Goal: Information Seeking & Learning: Find specific fact

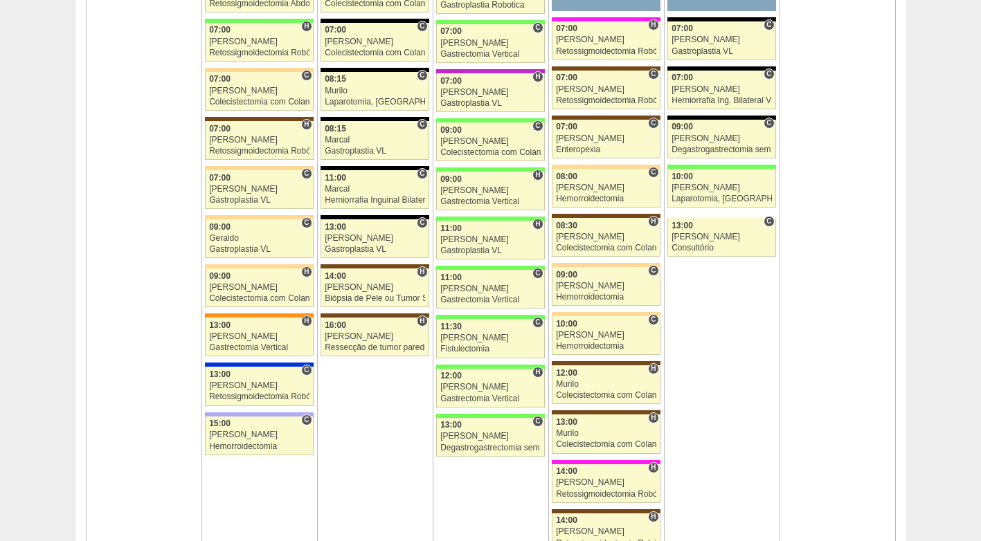
scroll to position [900, 0]
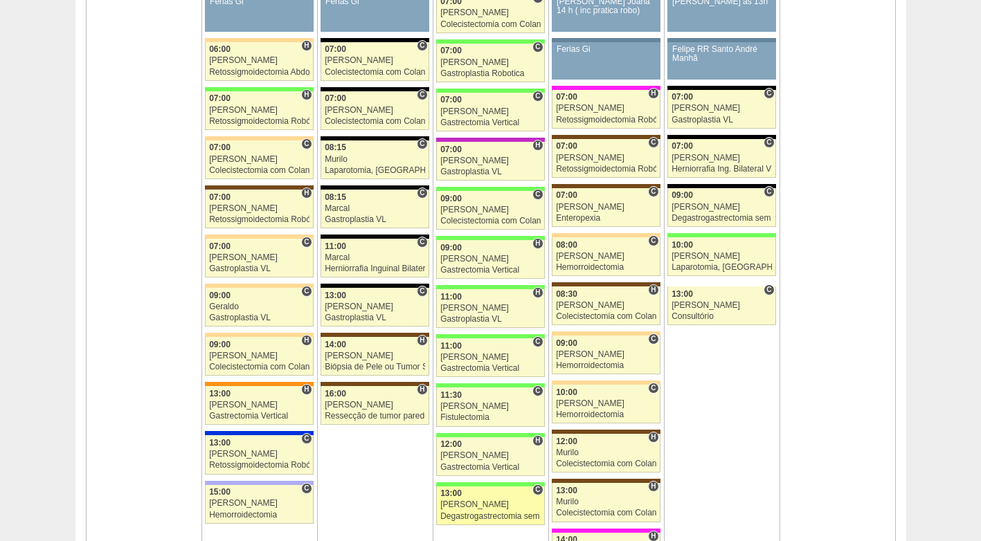
click at [458, 494] on span "13:00" at bounding box center [450, 494] width 21 height 10
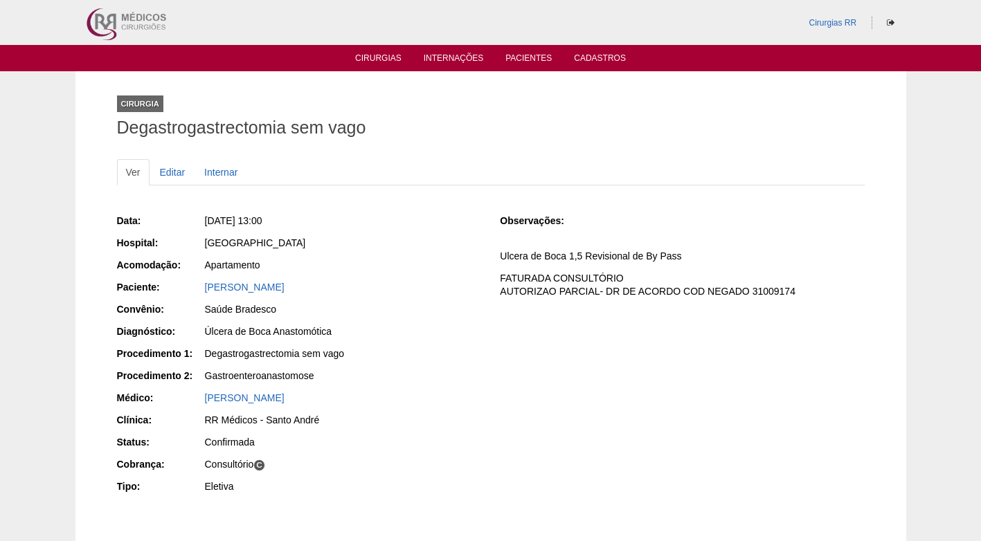
click at [469, 484] on div "Eletiva" at bounding box center [343, 487] width 276 height 14
click at [440, 469] on div "Consultório C" at bounding box center [343, 465] width 276 height 14
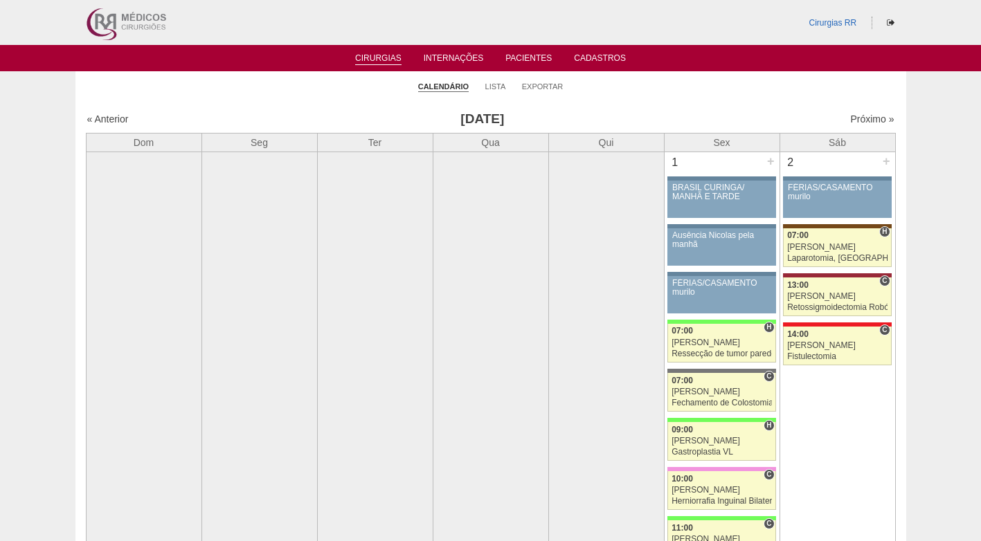
scroll to position [900, 0]
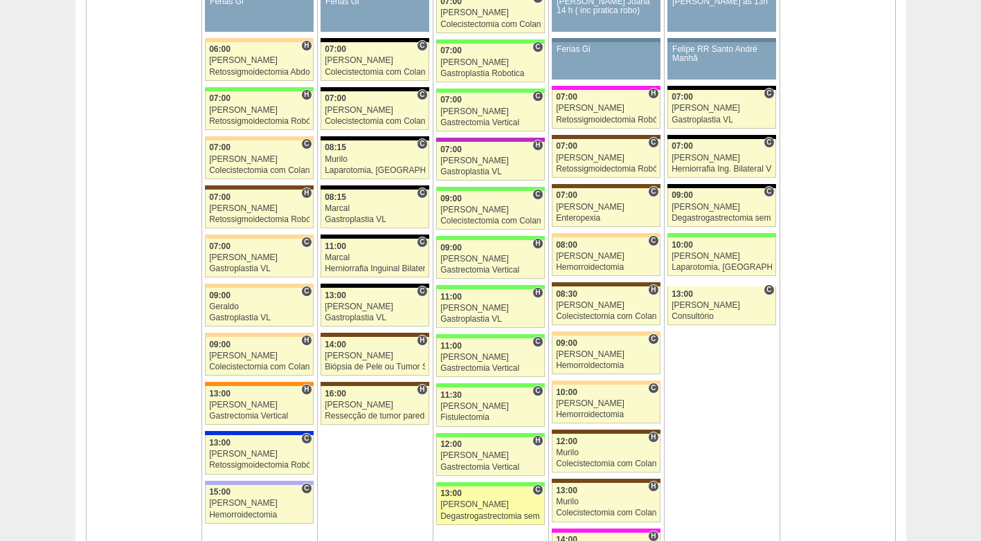
click at [488, 508] on div "[PERSON_NAME]" at bounding box center [490, 505] width 100 height 9
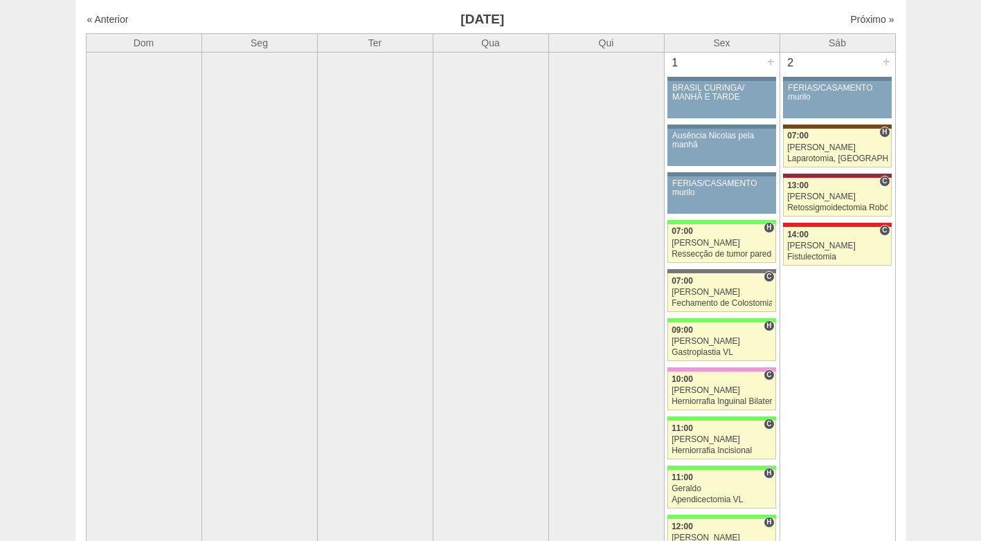
scroll to position [69, 0]
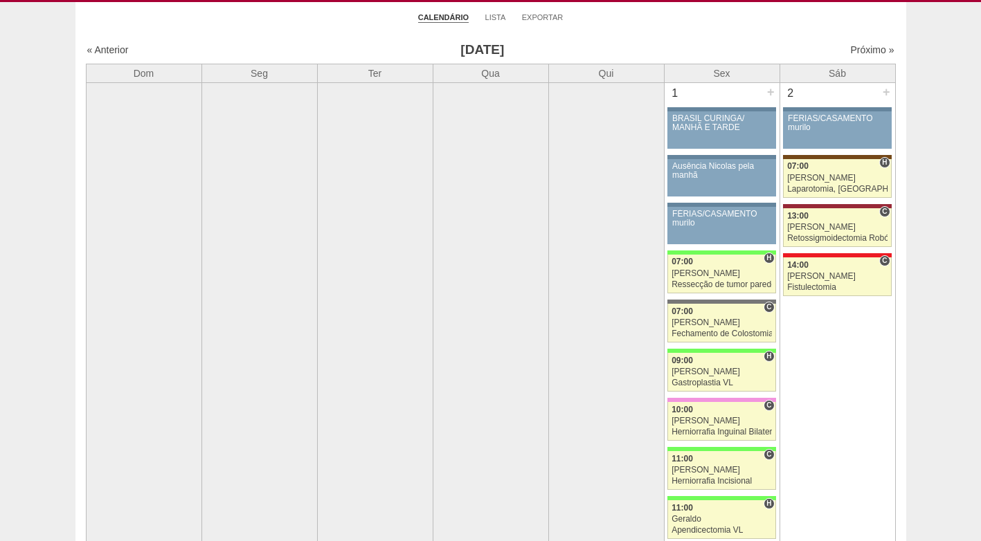
click at [851, 42] on div "« Anterior Agosto 2025 Próximo »" at bounding box center [491, 53] width 810 height 22
click at [855, 45] on link "Próximo »" at bounding box center [872, 49] width 44 height 11
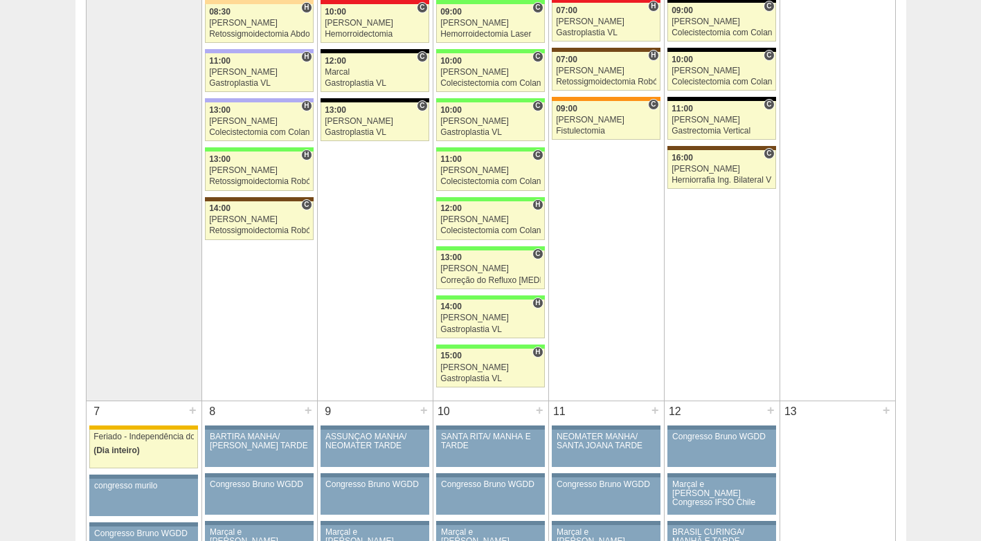
scroll to position [415, 0]
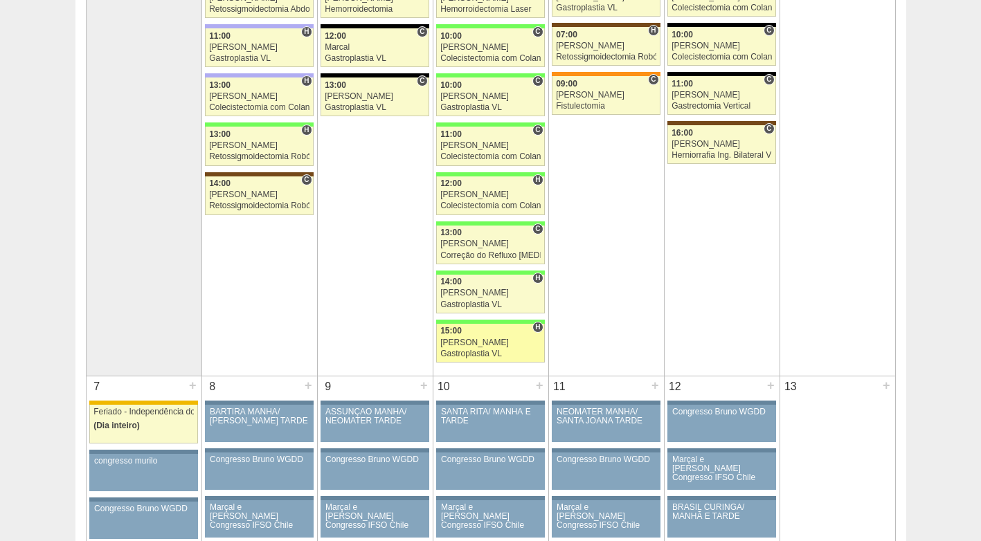
click at [458, 329] on span "15:00" at bounding box center [450, 331] width 21 height 10
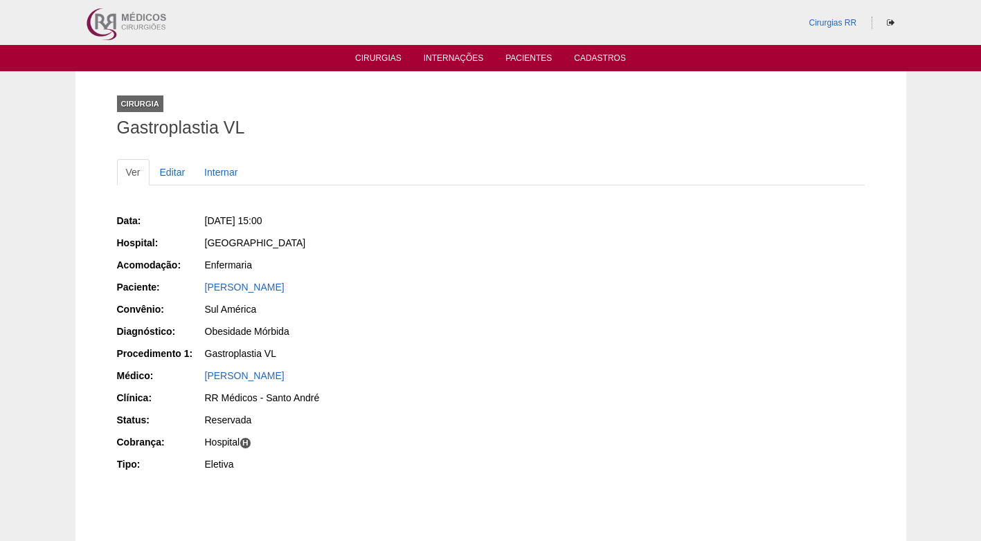
click at [425, 289] on div "[PERSON_NAME]" at bounding box center [343, 287] width 276 height 14
drag, startPoint x: 319, startPoint y: 283, endPoint x: 203, endPoint y: 286, distance: 115.7
click at [203, 286] on div "Paciente: [PERSON_NAME]" at bounding box center [299, 288] width 364 height 17
copy div "Paciente: [PERSON_NAME]"
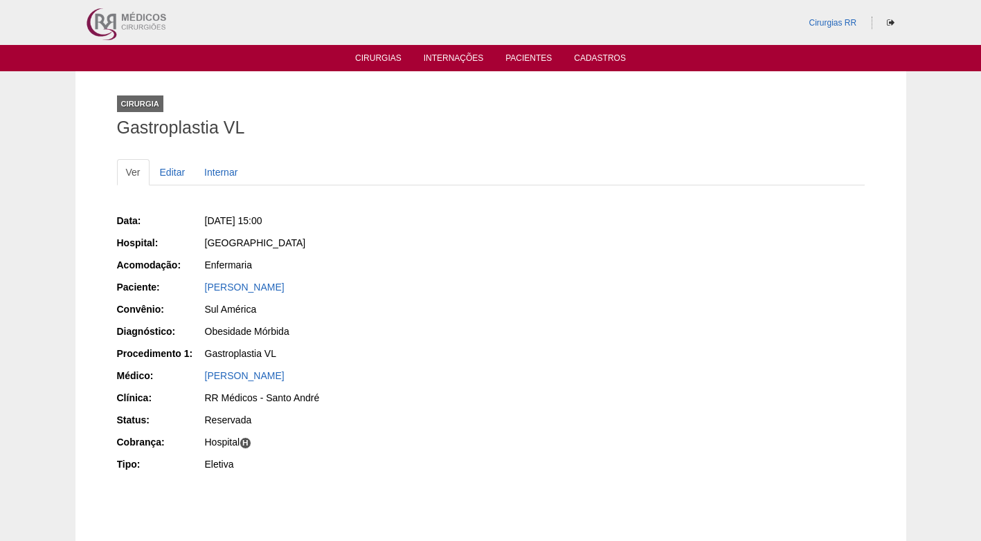
click at [470, 305] on div "Sul América" at bounding box center [343, 310] width 276 height 14
click at [467, 309] on div "Sul América" at bounding box center [343, 310] width 276 height 14
click at [164, 163] on link "Editar" at bounding box center [173, 172] width 44 height 26
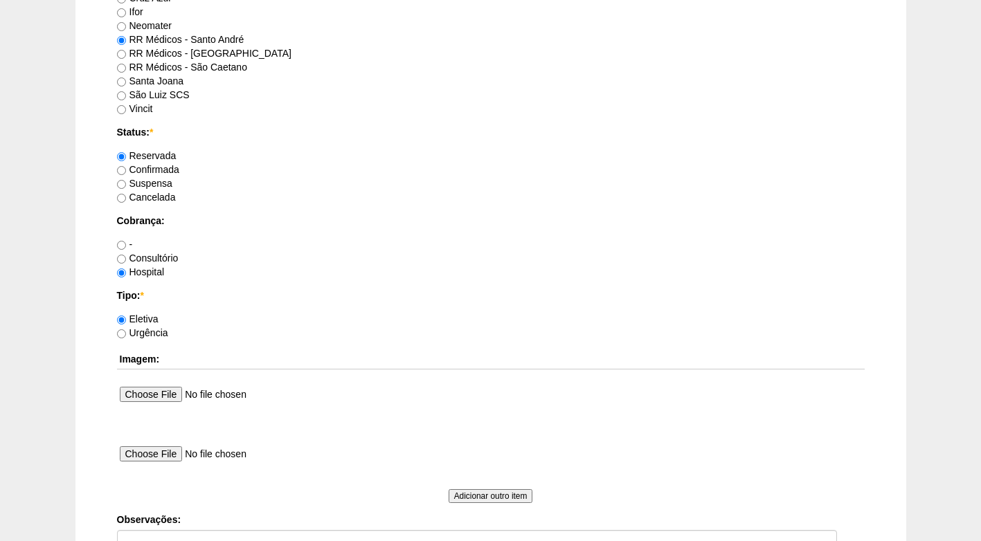
scroll to position [1039, 0]
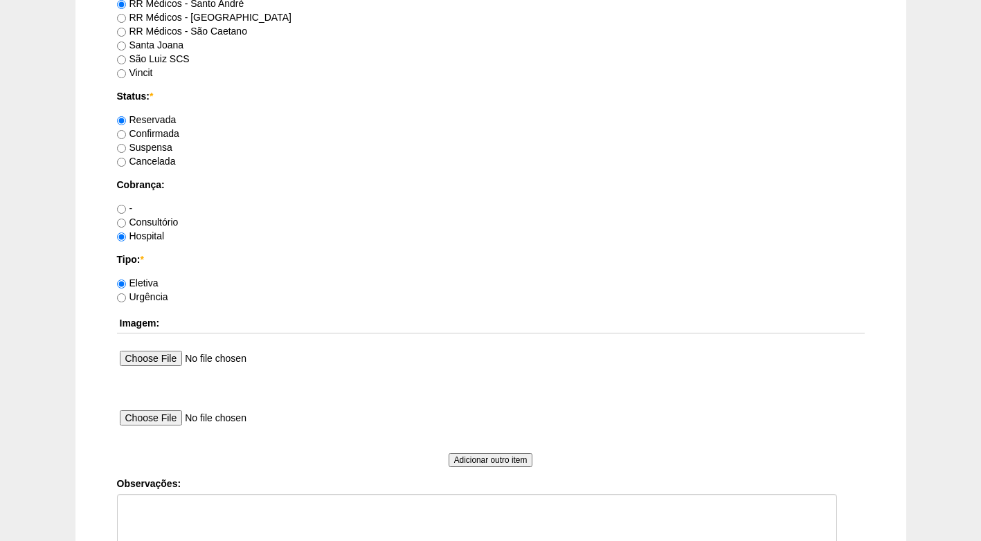
click at [152, 219] on label "Consultório" at bounding box center [148, 222] width 62 height 11
click at [126, 219] on input "Consultório" at bounding box center [121, 223] width 9 height 9
radio input "true"
click at [165, 137] on label "Confirmada" at bounding box center [148, 133] width 62 height 11
click at [126, 137] on input "Confirmada" at bounding box center [121, 134] width 9 height 9
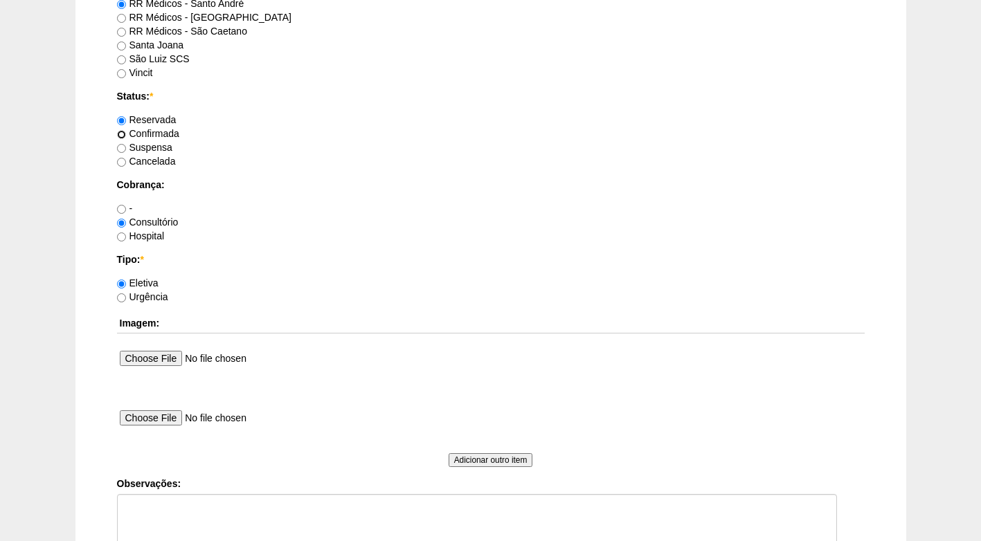
radio input "true"
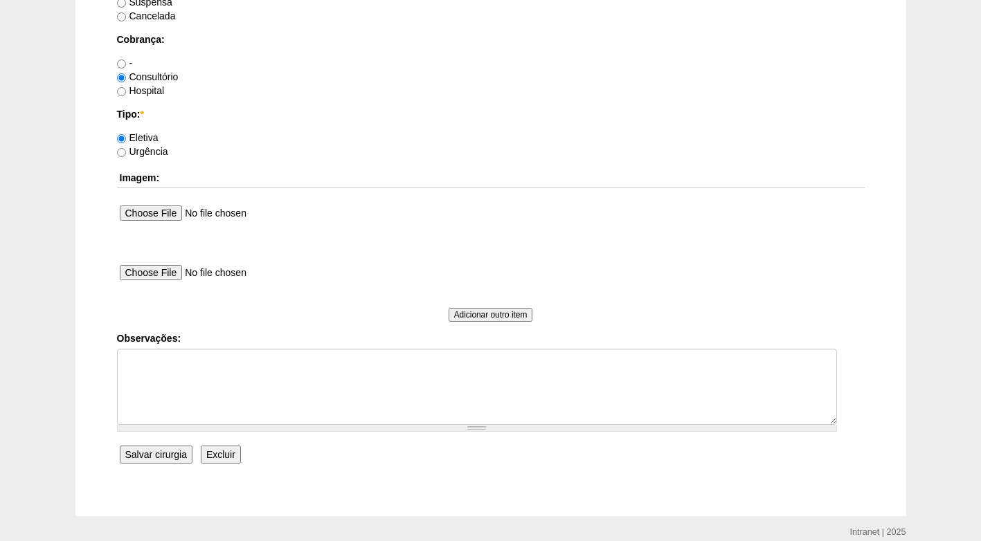
scroll to position [1243, 0]
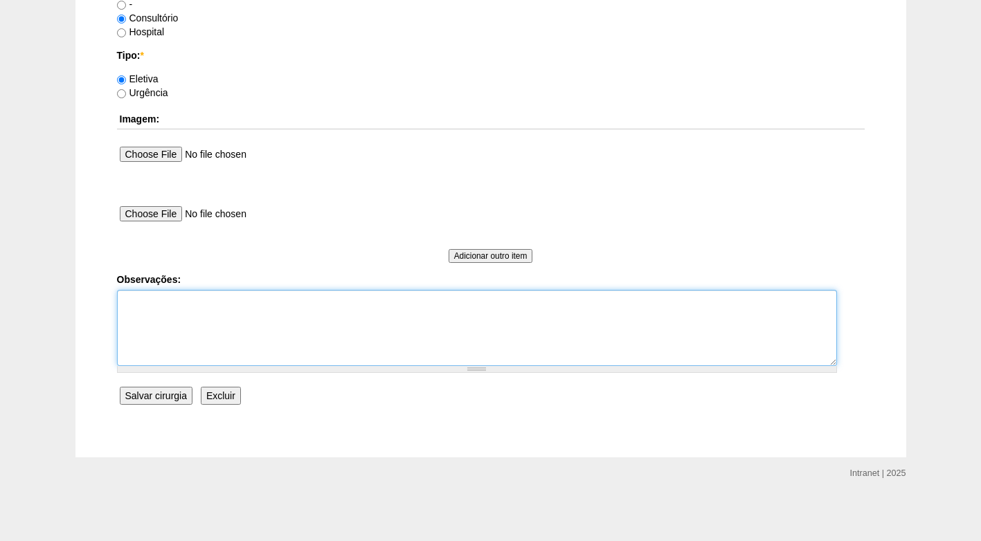
click at [216, 315] on textarea "Observações:" at bounding box center [477, 328] width 720 height 76
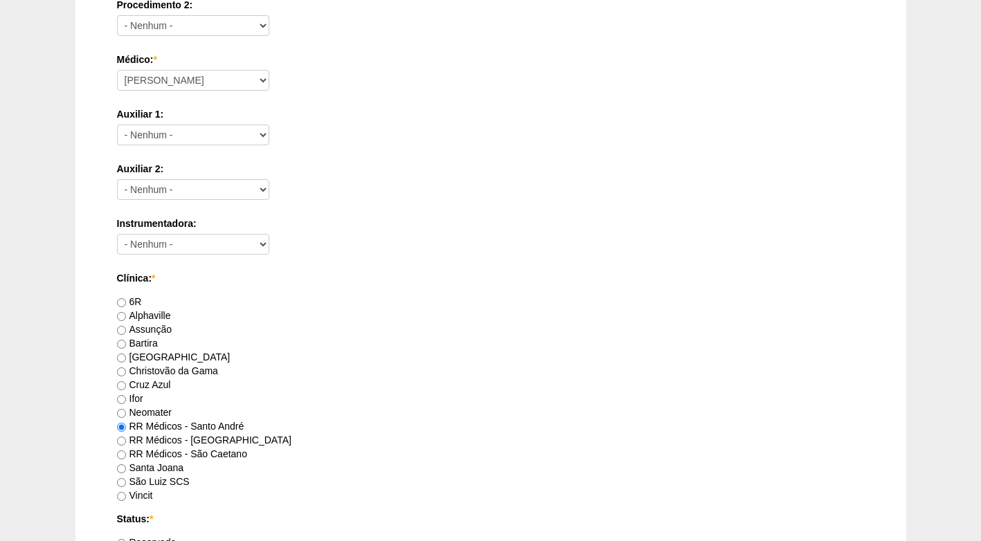
scroll to position [620, 0]
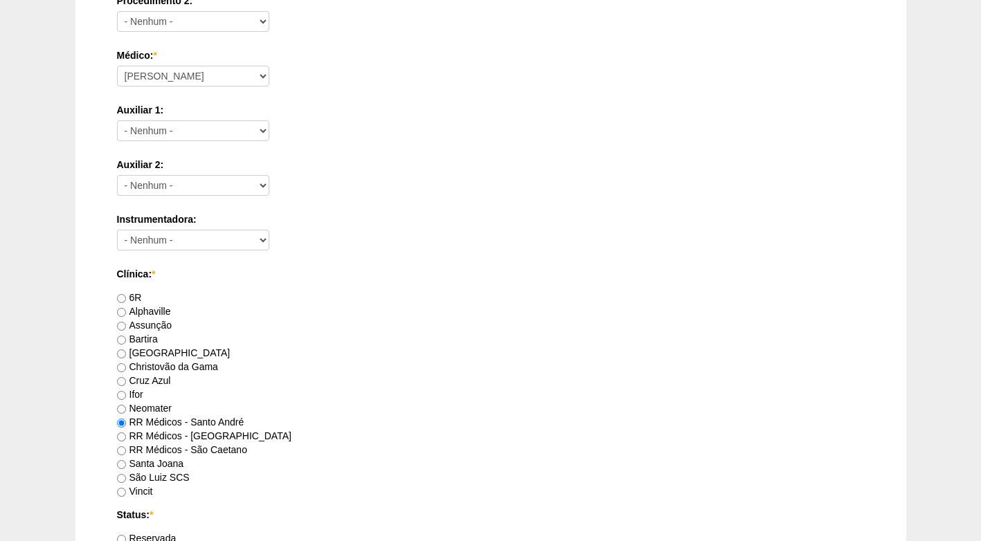
type textarea "FATURADO CONSULTÓRIO"
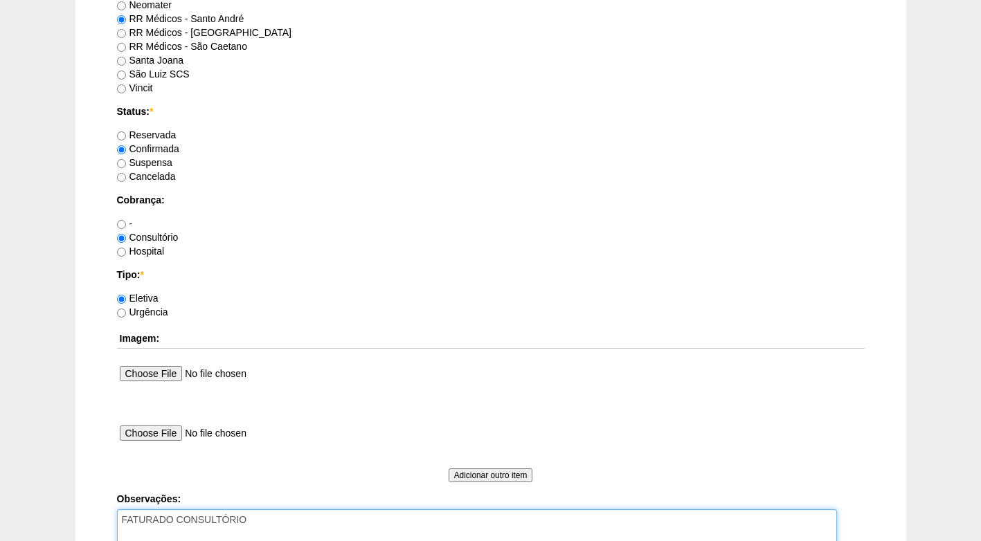
scroll to position [1104, 0]
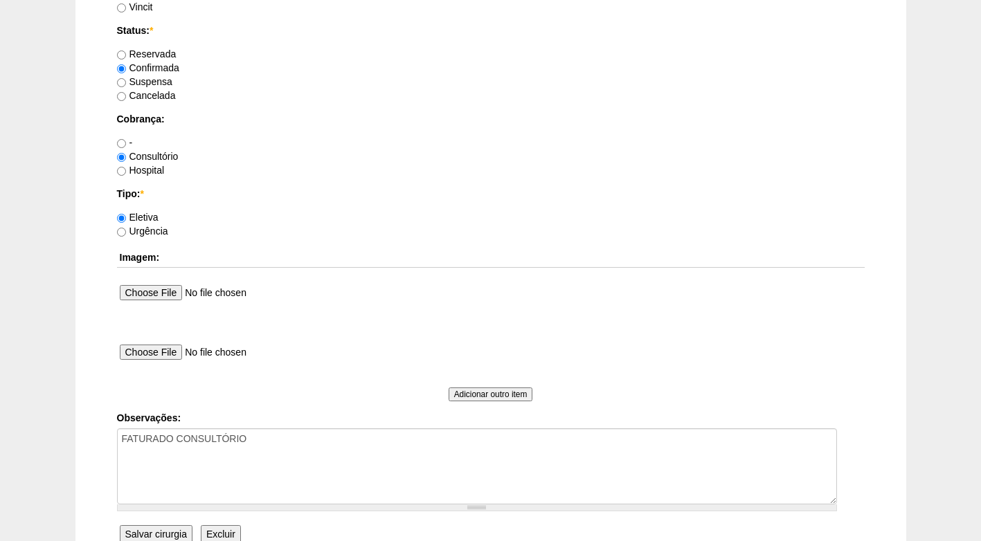
click at [142, 166] on label "Hospital" at bounding box center [141, 170] width 48 height 11
click at [126, 167] on input "Hospital" at bounding box center [121, 171] width 9 height 9
radio input "true"
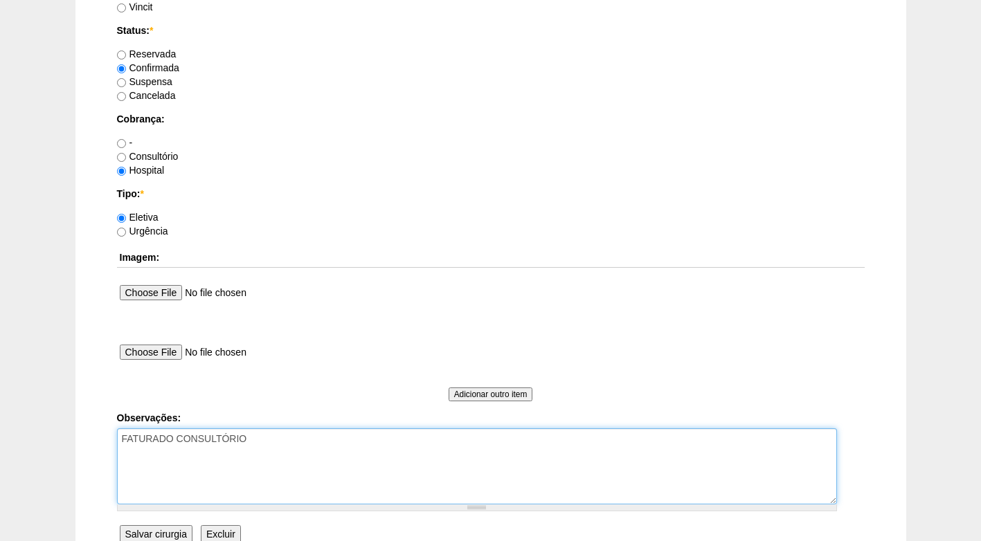
drag, startPoint x: 262, startPoint y: 443, endPoint x: 177, endPoint y: 442, distance: 84.5
click at [177, 442] on textarea "FATURADO CONSULTÓRIO" at bounding box center [477, 467] width 720 height 76
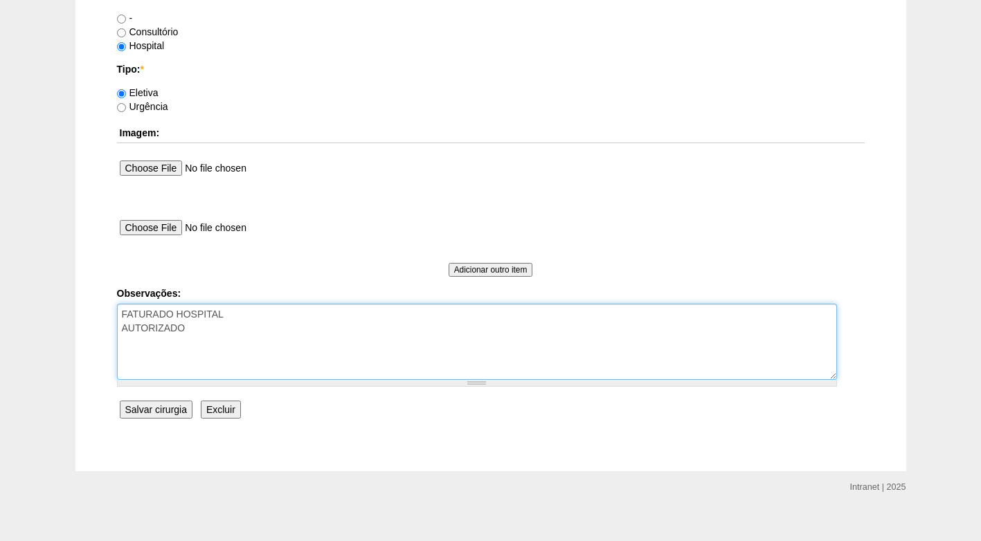
scroll to position [1243, 0]
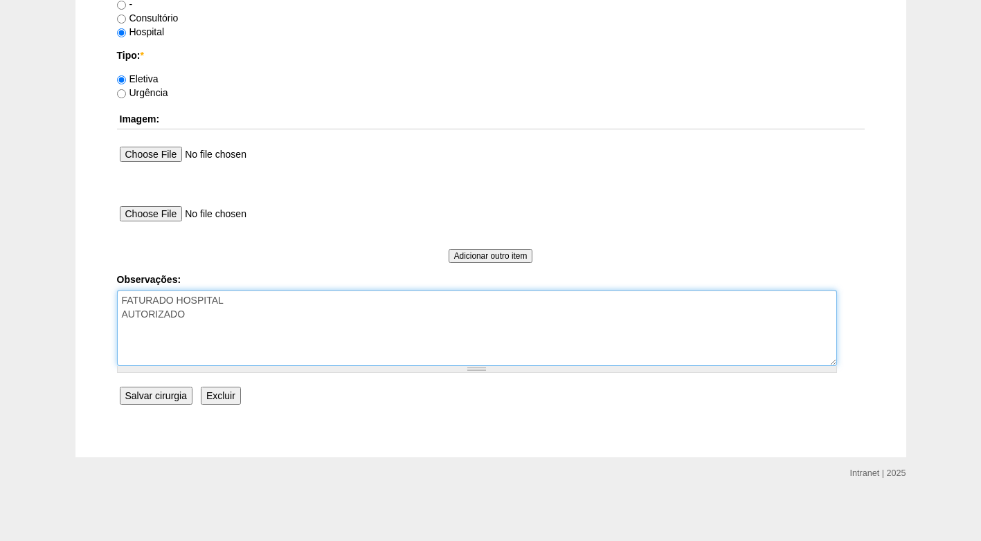
type textarea "FATURADO HOSPITAL AUTORIZADO"
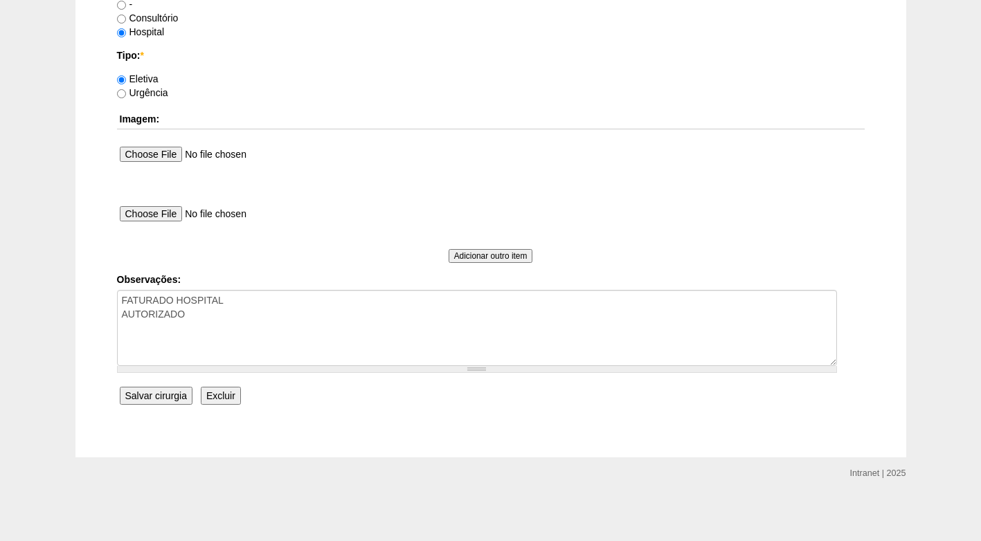
click at [157, 397] on input "Salvar cirurgia" at bounding box center [156, 396] width 73 height 18
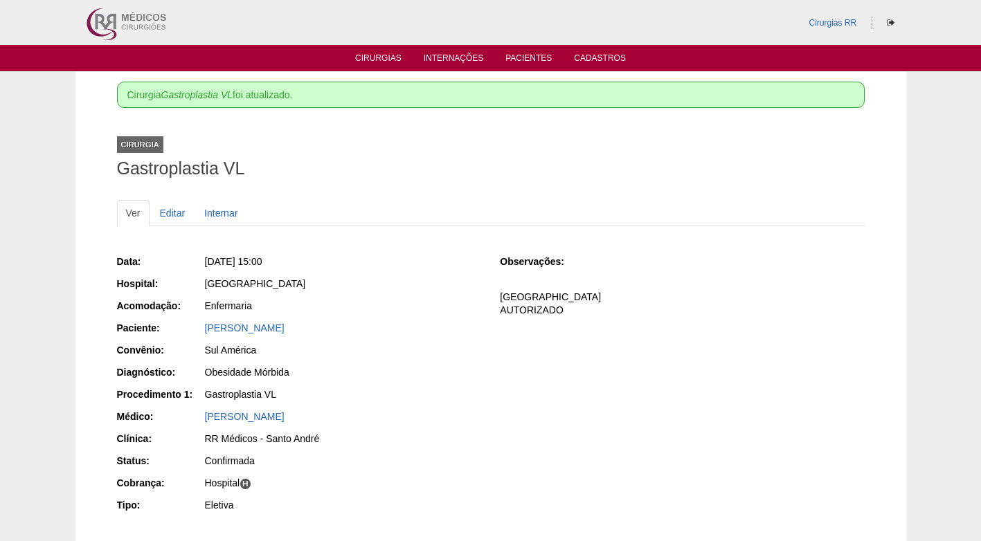
click at [426, 402] on div "Gastroplastia VL" at bounding box center [343, 396] width 278 height 17
click at [384, 56] on link "Cirurgias" at bounding box center [378, 59] width 46 height 12
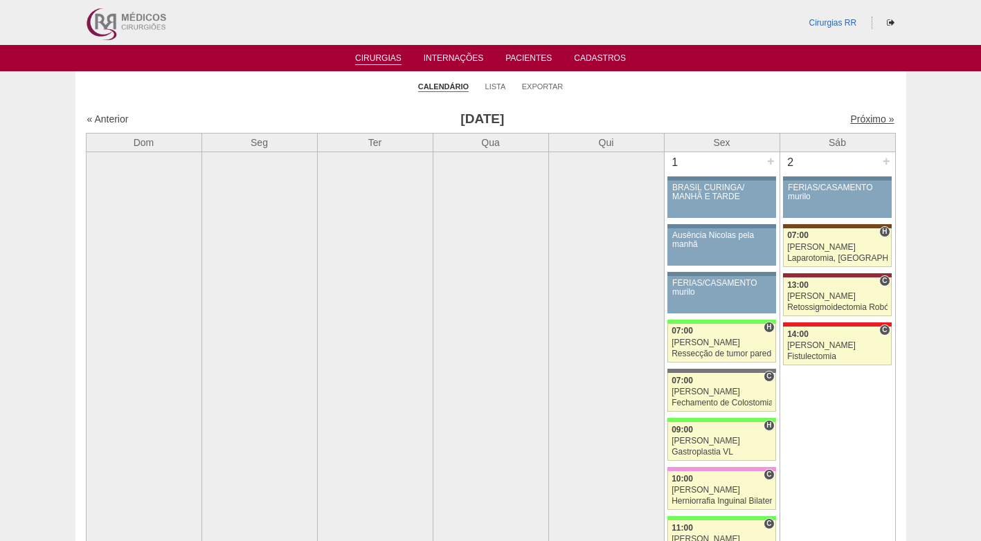
click at [850, 120] on link "Próximo »" at bounding box center [872, 119] width 44 height 11
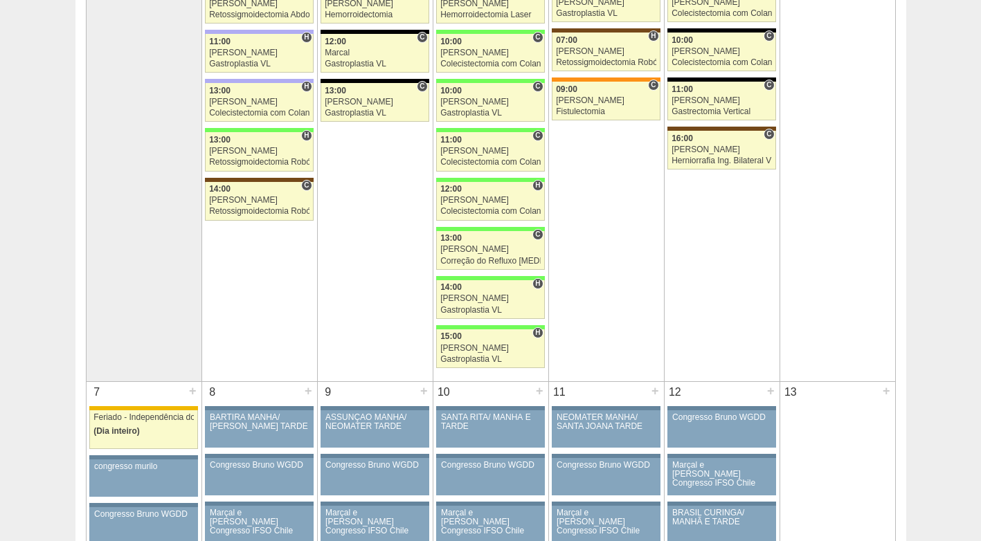
scroll to position [415, 0]
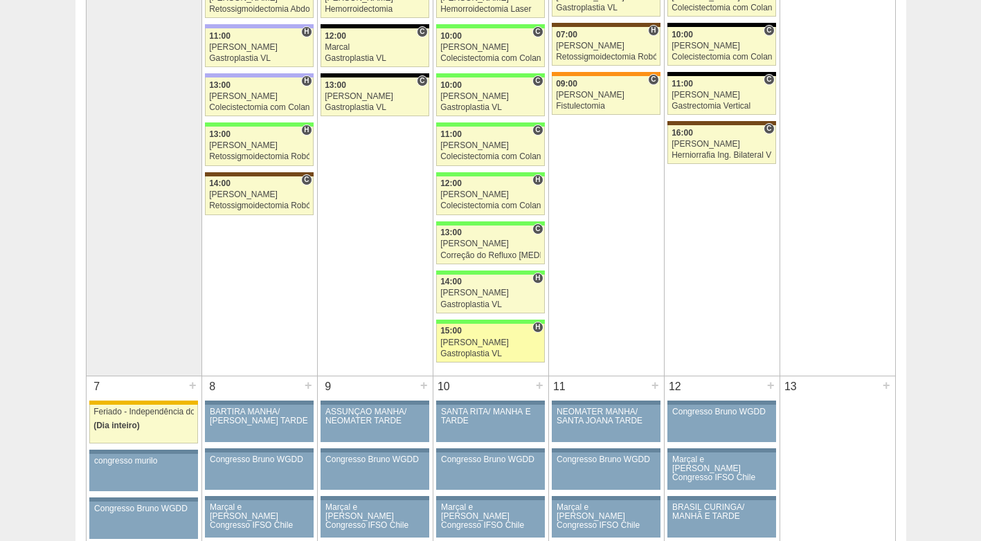
click at [451, 332] on span "15:00" at bounding box center [450, 331] width 21 height 10
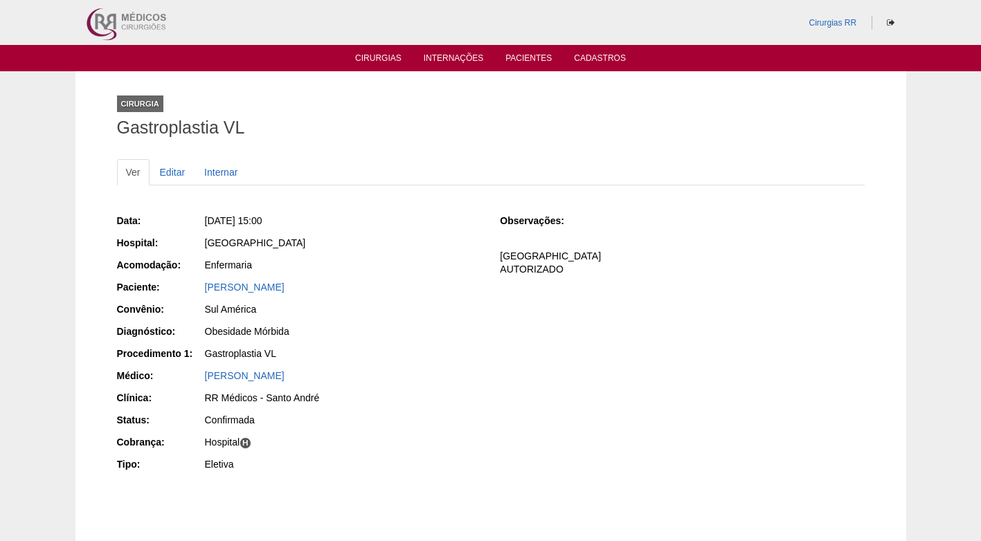
click at [455, 308] on div "Sul América" at bounding box center [343, 310] width 276 height 14
click at [447, 305] on div "Sul América" at bounding box center [343, 310] width 276 height 14
click at [385, 269] on div "Enfermaria" at bounding box center [343, 265] width 276 height 14
click at [379, 264] on div "Enfermaria" at bounding box center [343, 265] width 276 height 14
click at [473, 253] on div "[GEOGRAPHIC_DATA]" at bounding box center [343, 244] width 278 height 17
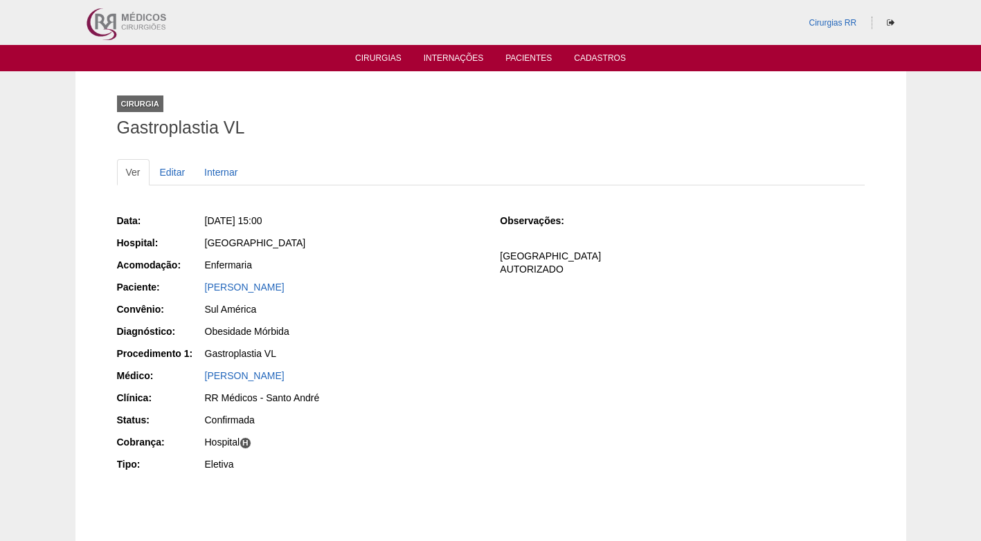
click at [436, 328] on div "Obesidade Mórbida" at bounding box center [343, 332] width 276 height 14
click at [436, 326] on div "Obesidade Mórbida" at bounding box center [343, 332] width 276 height 14
click at [411, 334] on div "Obesidade Mórbida" at bounding box center [343, 332] width 276 height 14
click at [411, 325] on div "Obesidade Mórbida" at bounding box center [343, 332] width 276 height 14
click at [416, 321] on div "Data: Qua, 03/09/2025 - 15:00 Hospital: Brasil Acomodação: Enfermaria Paciente:…" at bounding box center [299, 344] width 364 height 271
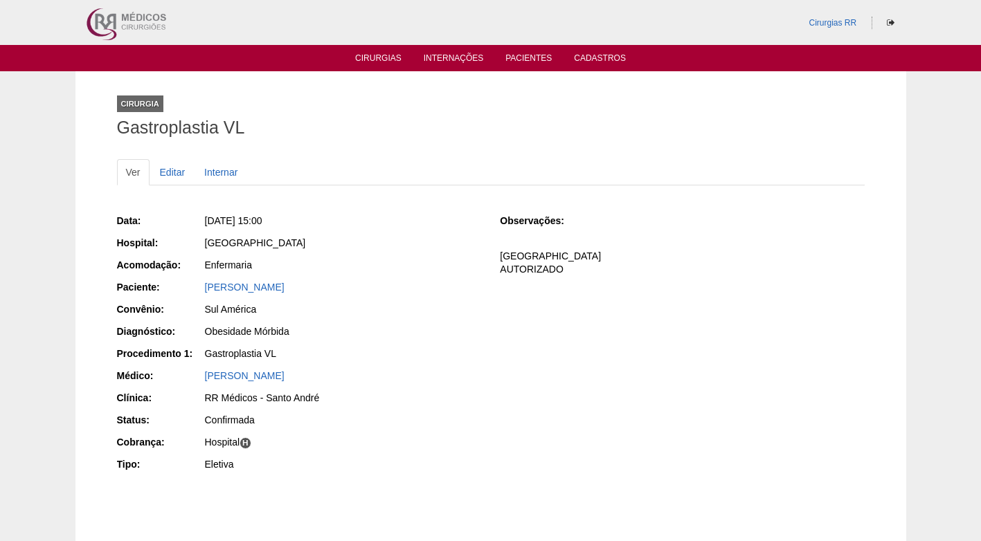
click at [484, 333] on div "Data: Qua, 03/09/2025 - 15:00 Hospital: Brasil Acomodação: Enfermaria Paciente:…" at bounding box center [491, 344] width 748 height 271
click at [485, 334] on div "Data: Qua, 03/09/2025 - 15:00 Hospital: Brasil Acomodação: Enfermaria Paciente:…" at bounding box center [491, 344] width 748 height 271
click at [436, 273] on div "Enfermaria" at bounding box center [343, 266] width 278 height 17
click at [381, 59] on link "Cirurgias" at bounding box center [378, 59] width 46 height 12
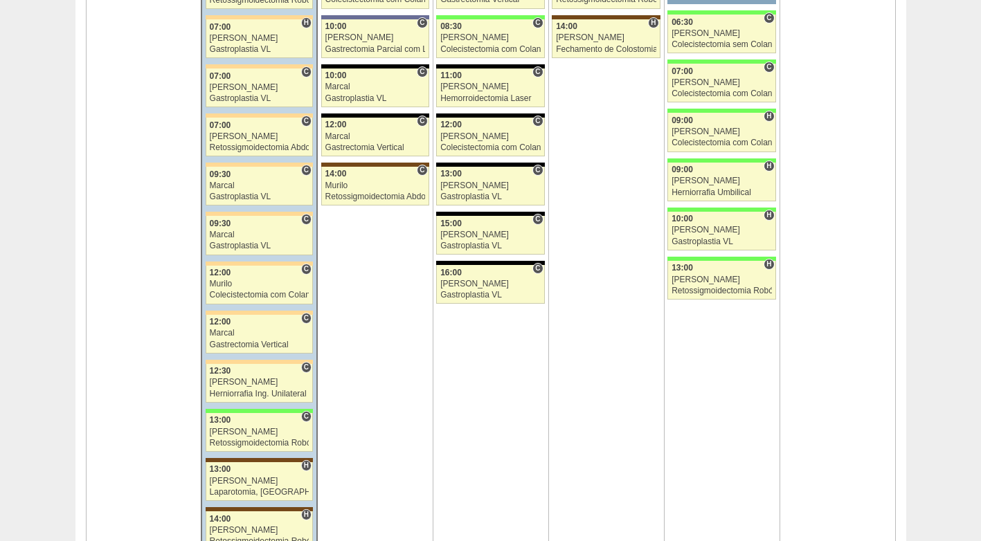
scroll to position [3393, 0]
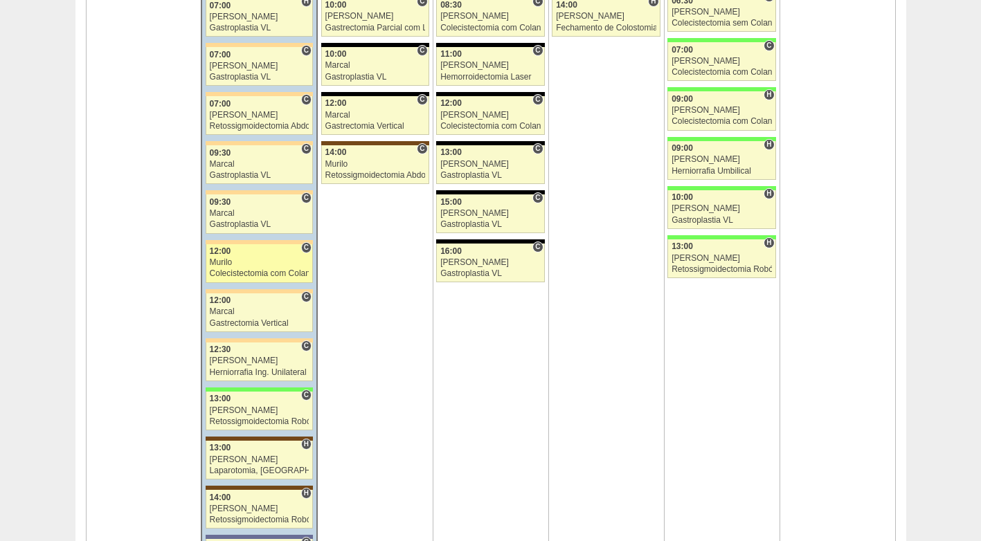
click at [260, 271] on div "Colecistectomia com Colangiografia VL" at bounding box center [260, 273] width 100 height 9
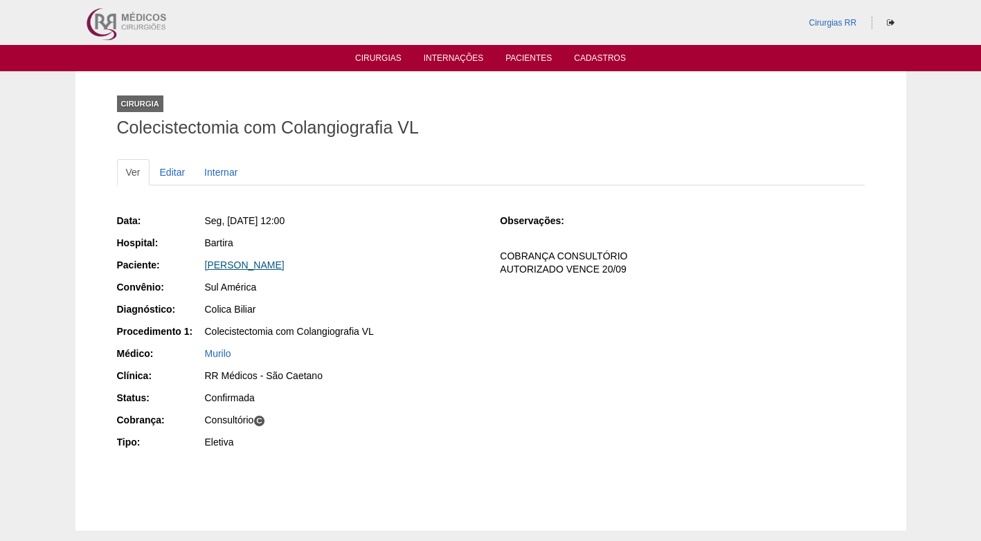
click at [260, 264] on link "[PERSON_NAME]" at bounding box center [245, 265] width 80 height 11
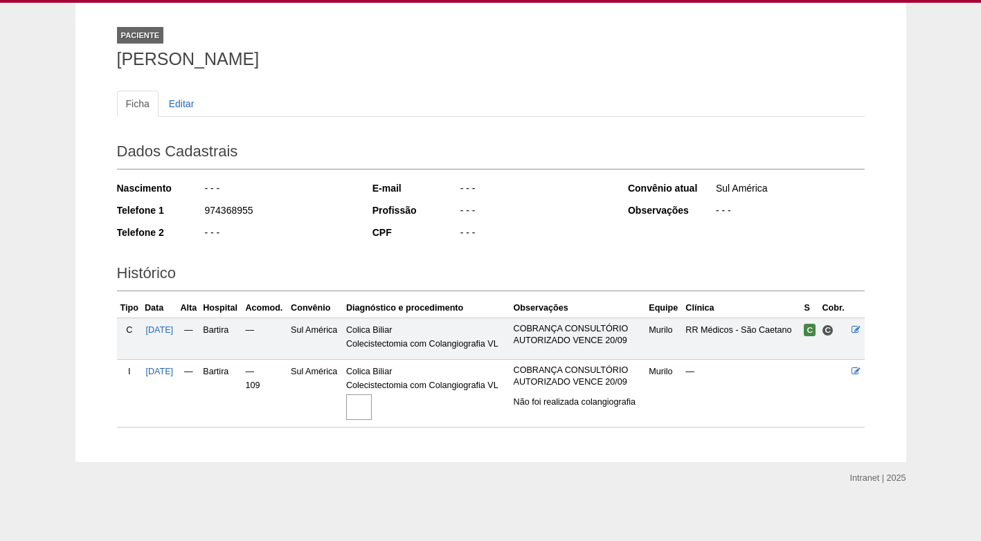
scroll to position [73, 0]
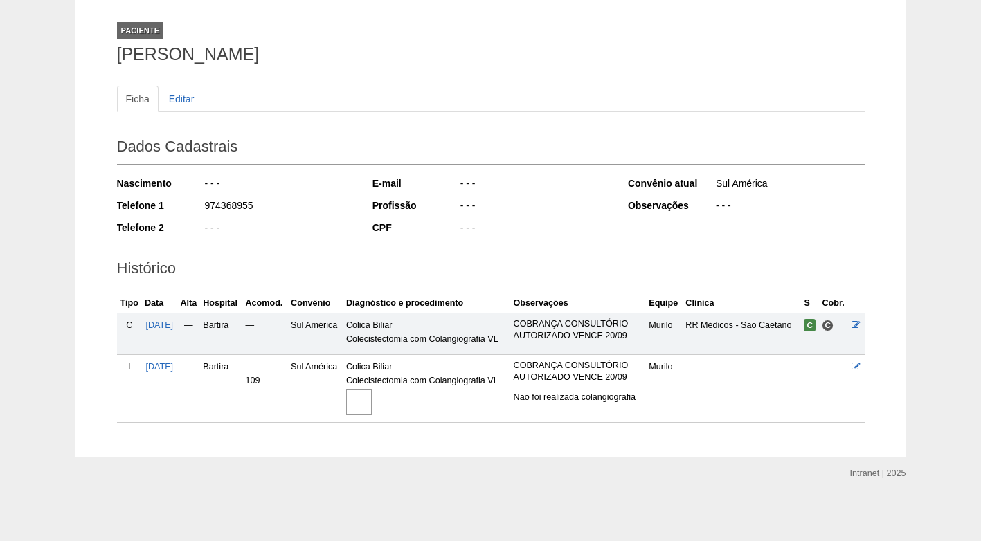
click at [366, 393] on img at bounding box center [359, 403] width 26 height 26
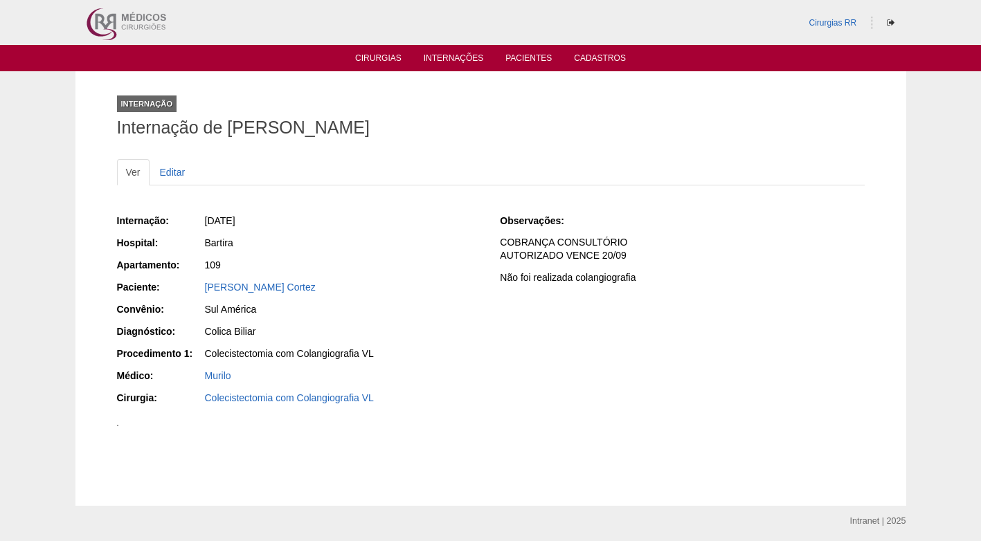
click at [447, 94] on div "Internação Internação de Deborah Frohlich Cortez" at bounding box center [491, 114] width 748 height 64
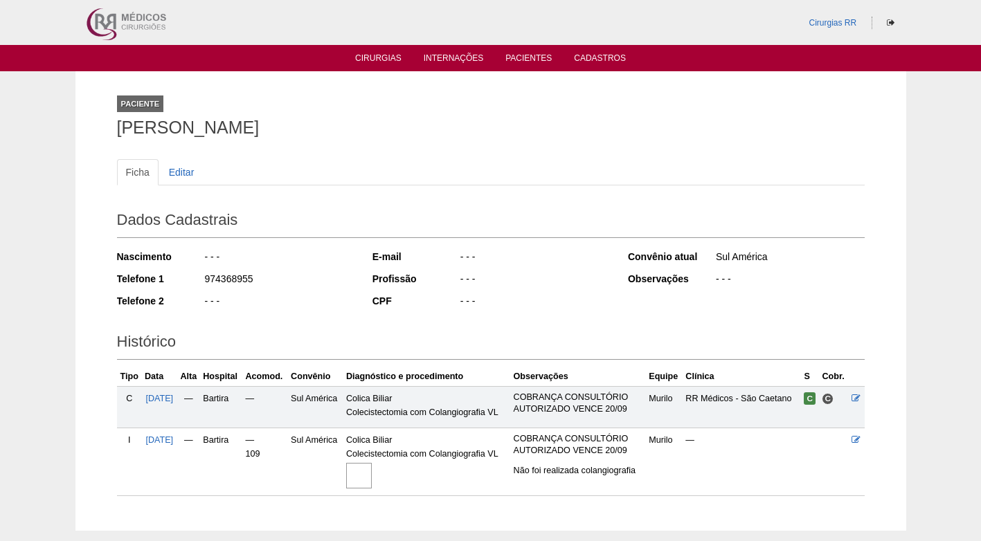
scroll to position [73, 0]
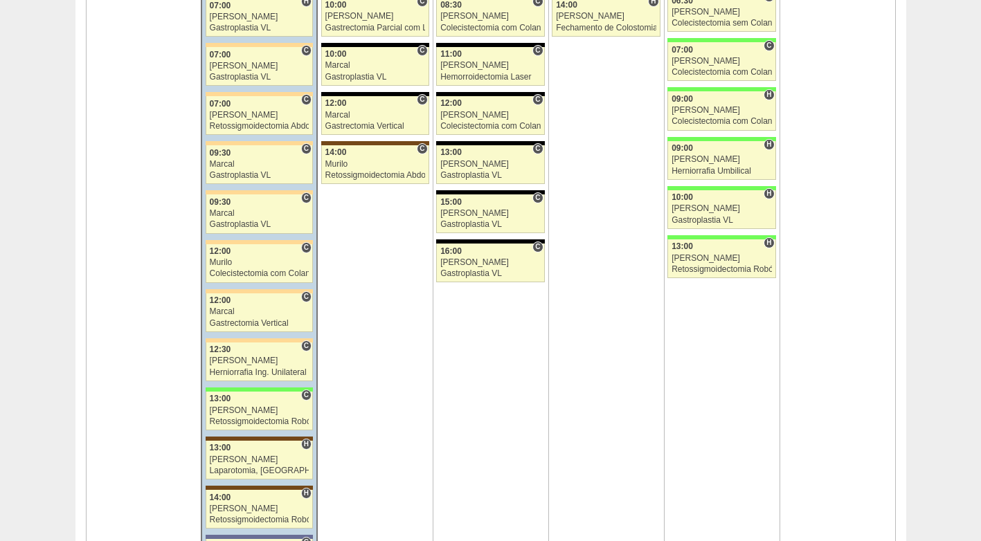
scroll to position [3393, 0]
click at [259, 309] on div "Marcal" at bounding box center [260, 311] width 100 height 9
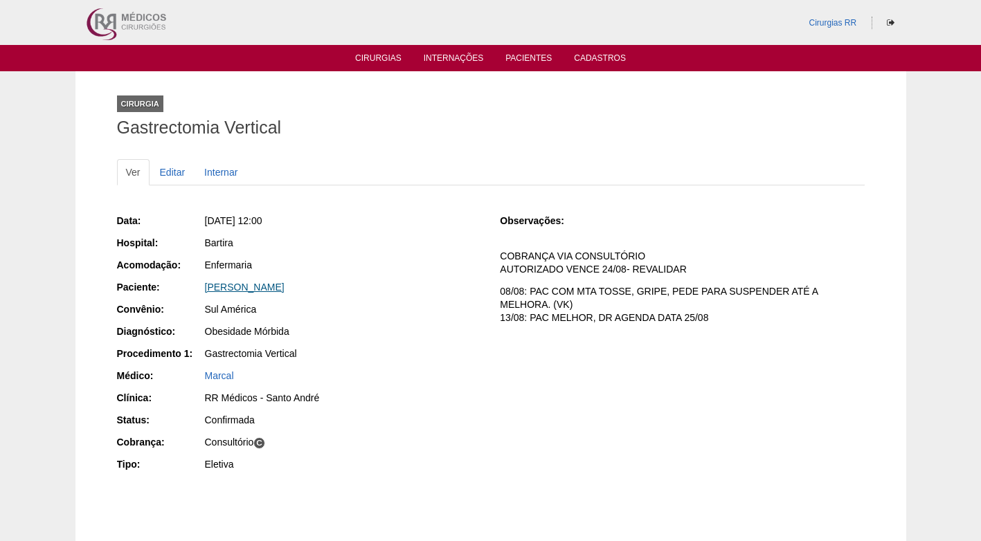
click at [256, 287] on link "[PERSON_NAME]" at bounding box center [245, 287] width 80 height 11
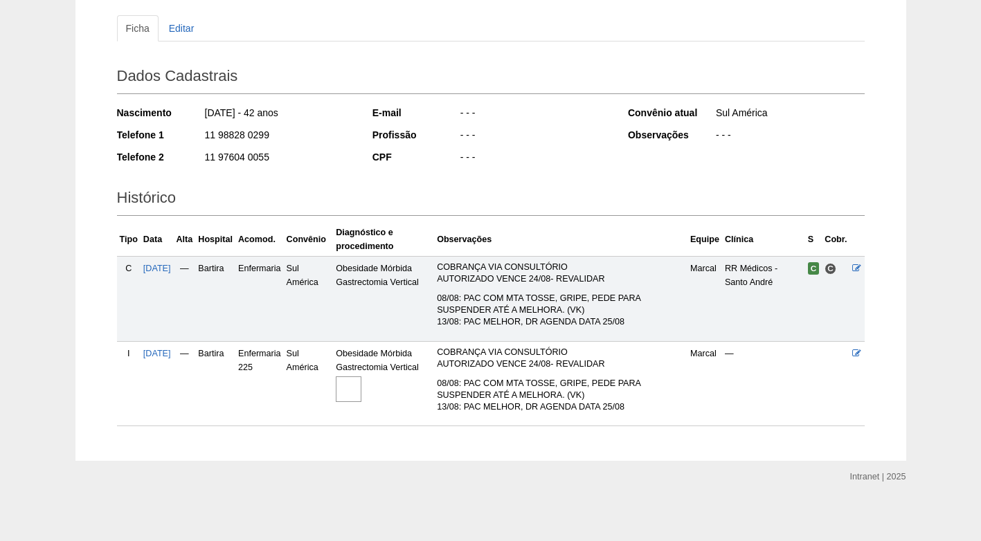
scroll to position [147, 0]
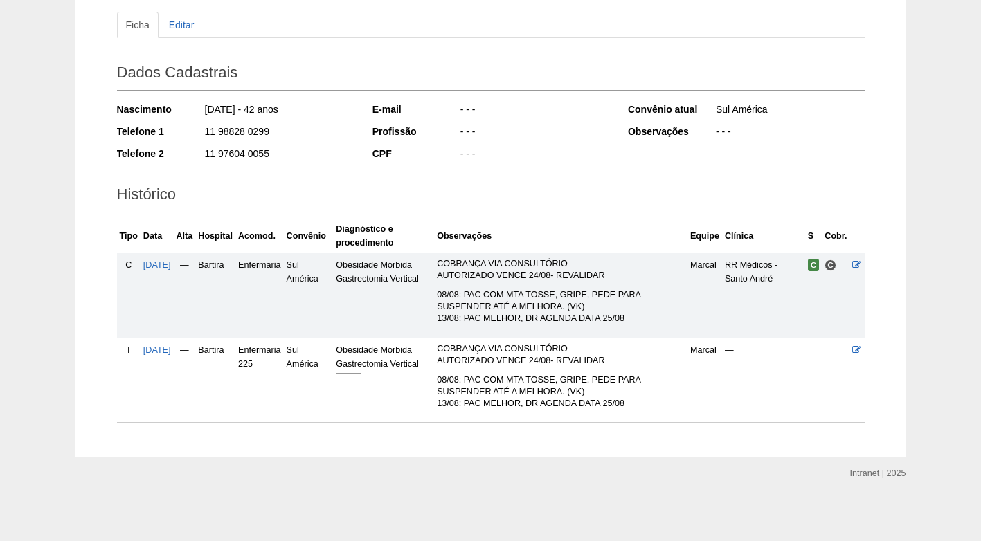
click at [361, 390] on img at bounding box center [349, 386] width 26 height 26
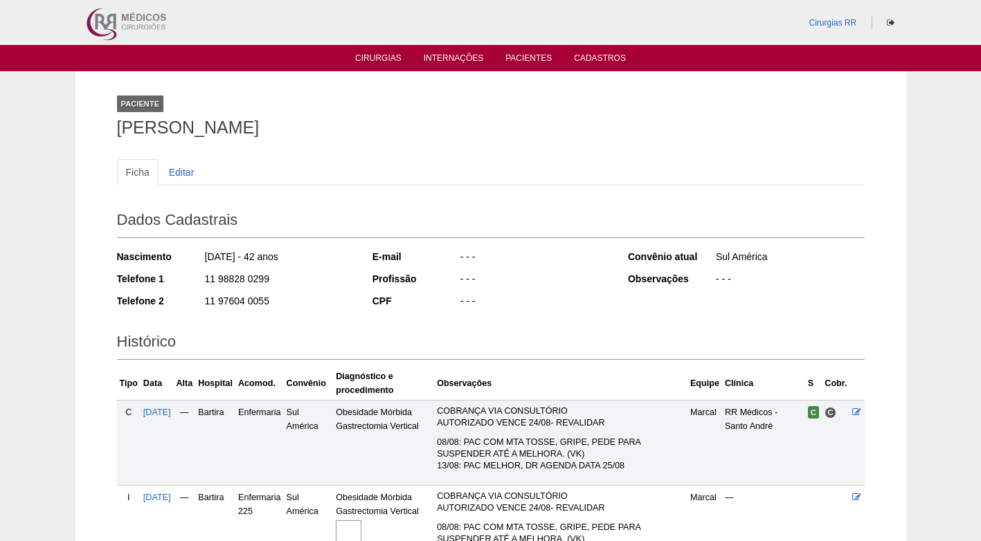
scroll to position [147, 0]
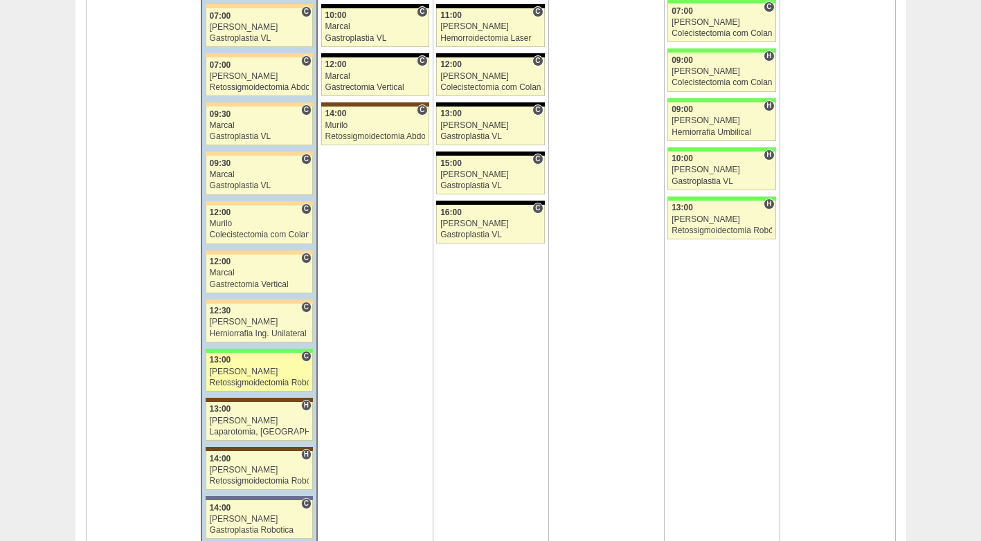
scroll to position [3462, 0]
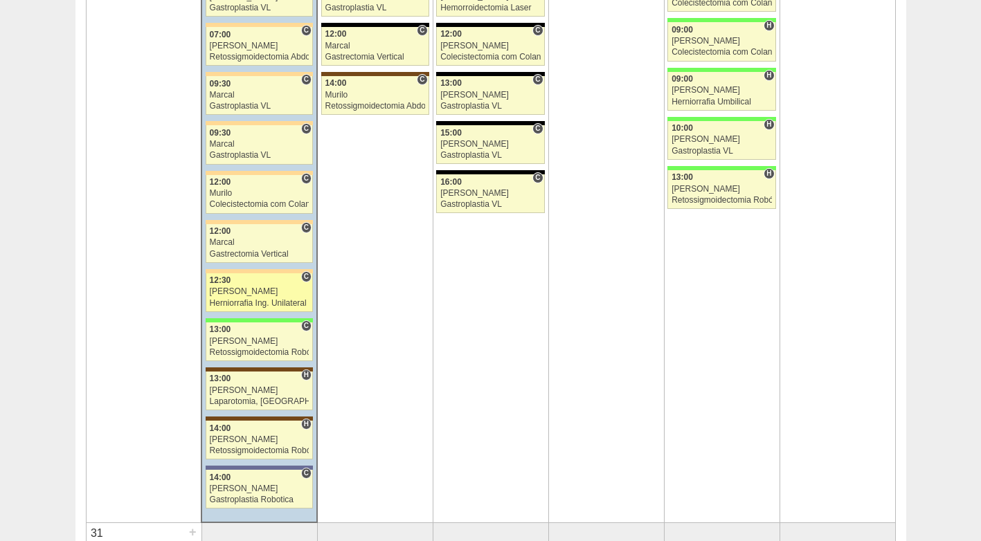
click at [256, 294] on div "[PERSON_NAME]" at bounding box center [260, 291] width 100 height 9
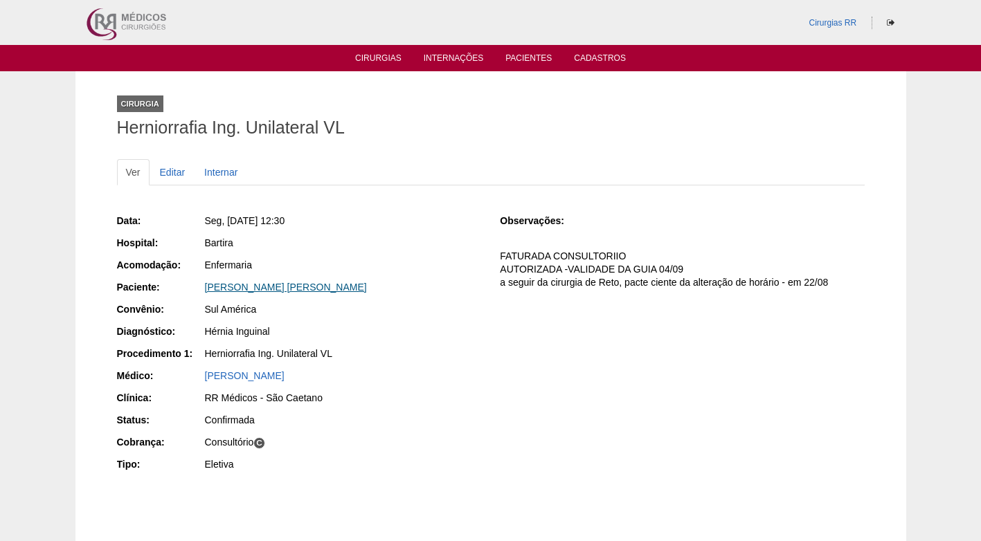
click at [256, 286] on link "[PERSON_NAME] [PERSON_NAME]" at bounding box center [286, 287] width 162 height 11
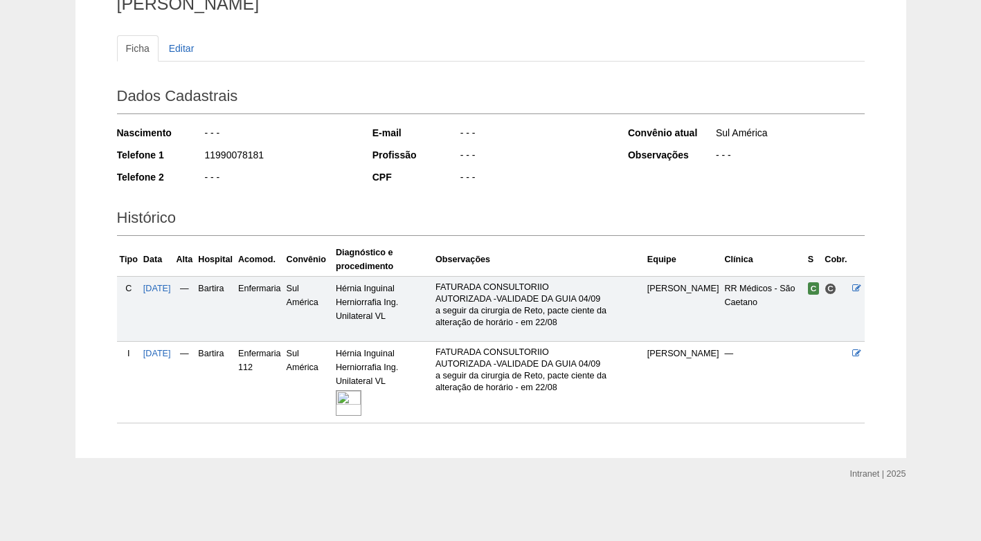
scroll to position [125, 0]
click at [361, 405] on img at bounding box center [349, 403] width 26 height 26
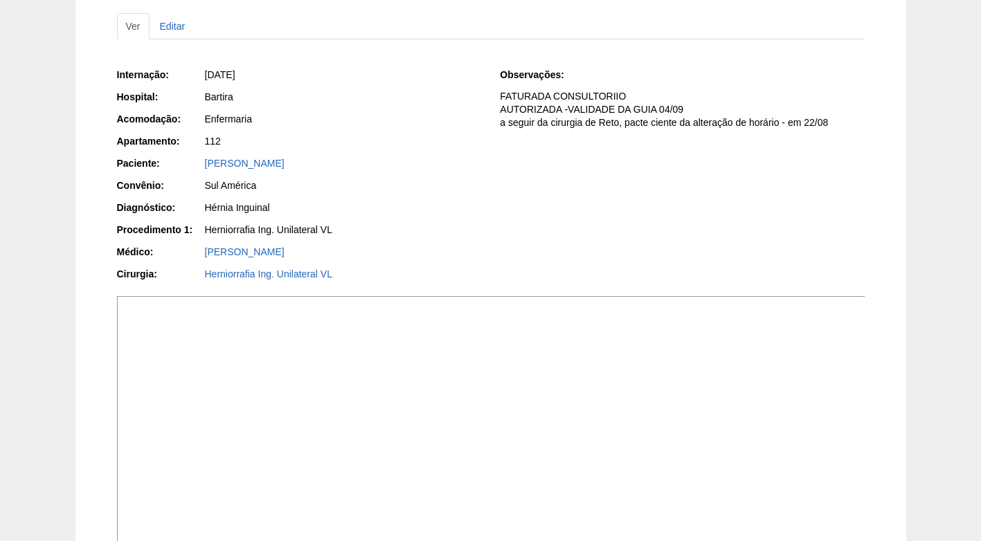
scroll to position [138, 0]
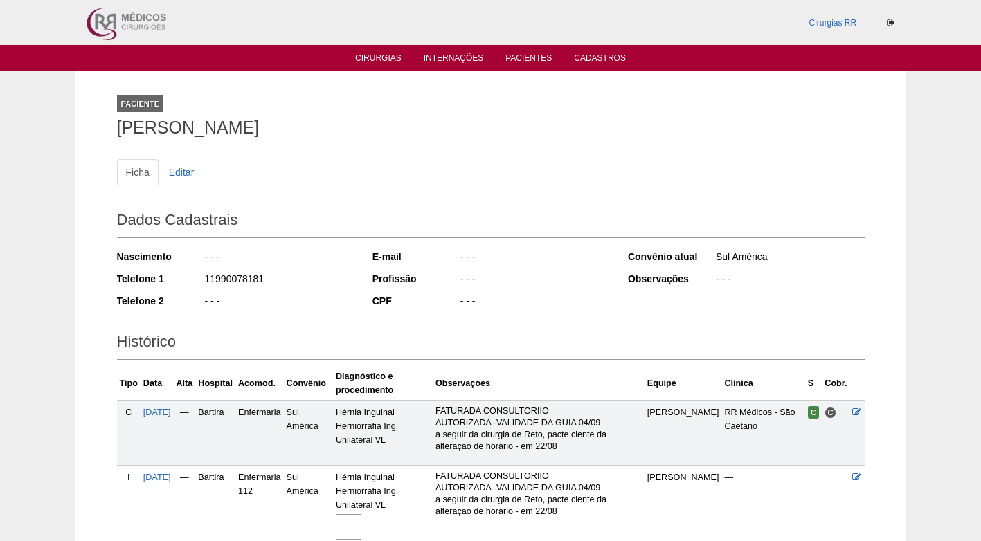
scroll to position [125, 0]
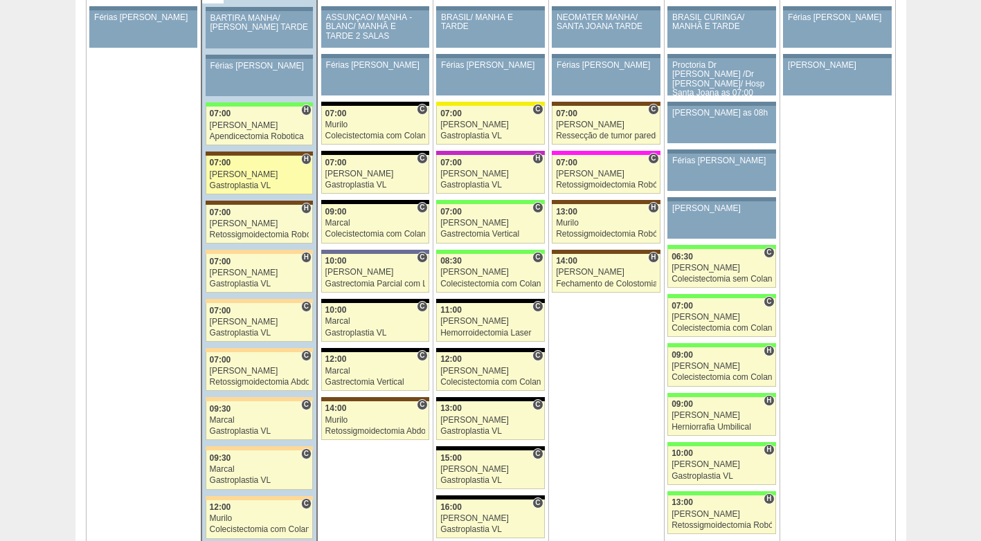
scroll to position [3185, 0]
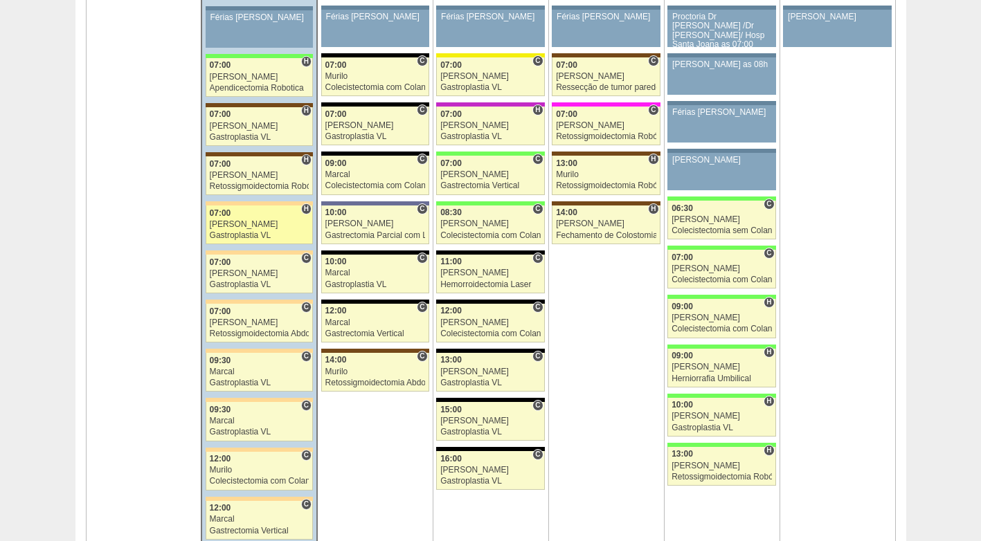
click at [255, 228] on div "Felipe Rossi" at bounding box center [260, 224] width 100 height 9
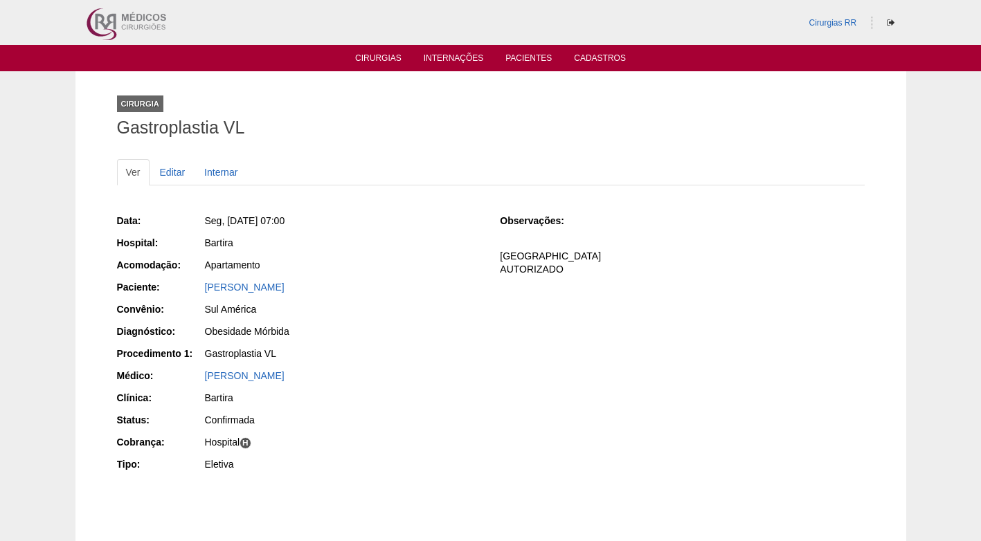
click at [441, 357] on div "Gastroplastia VL" at bounding box center [343, 354] width 276 height 14
click at [365, 314] on div "Sul América" at bounding box center [343, 310] width 276 height 14
click at [268, 287] on link "[PERSON_NAME]" at bounding box center [245, 287] width 80 height 11
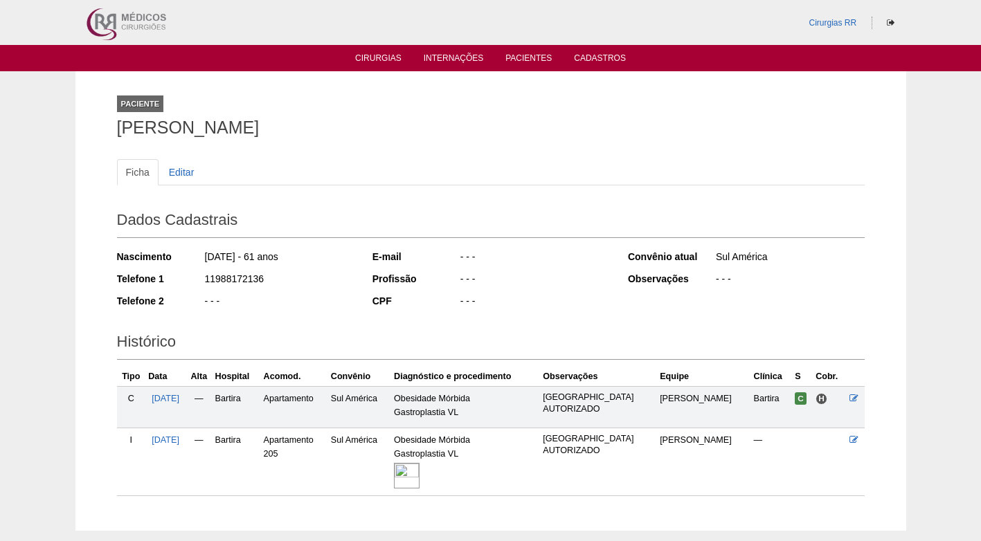
drag, startPoint x: 267, startPoint y: 276, endPoint x: 199, endPoint y: 275, distance: 68.6
click at [199, 275] on div "Telefone 1 11988172136" at bounding box center [235, 280] width 237 height 17
copy div "11988172136"
click at [307, 274] on div "11988172136" at bounding box center [279, 280] width 150 height 17
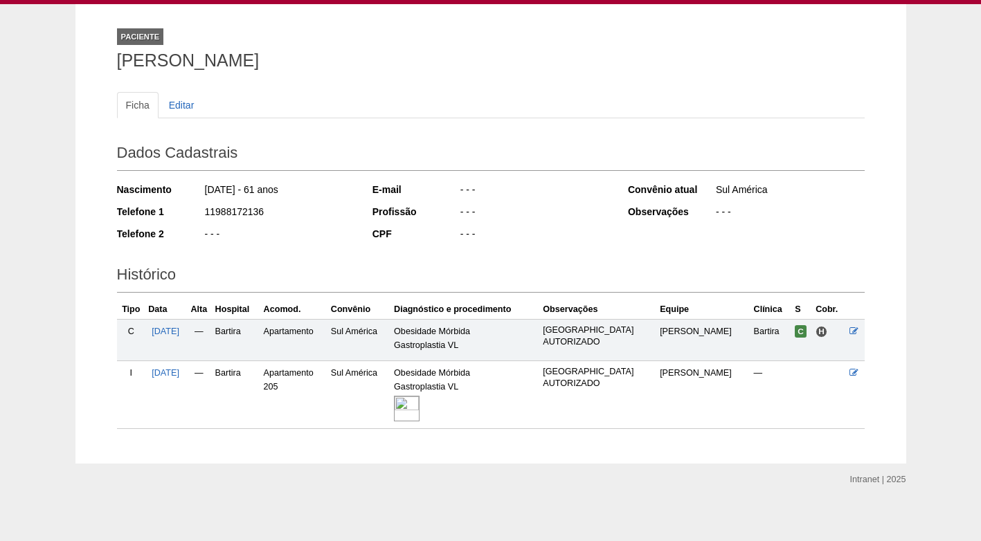
scroll to position [69, 0]
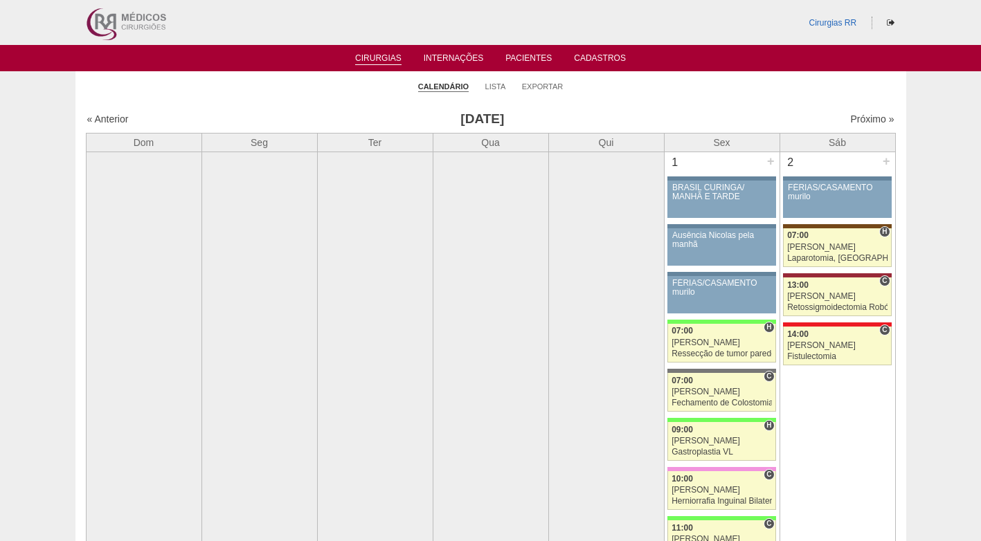
scroll to position [3185, 0]
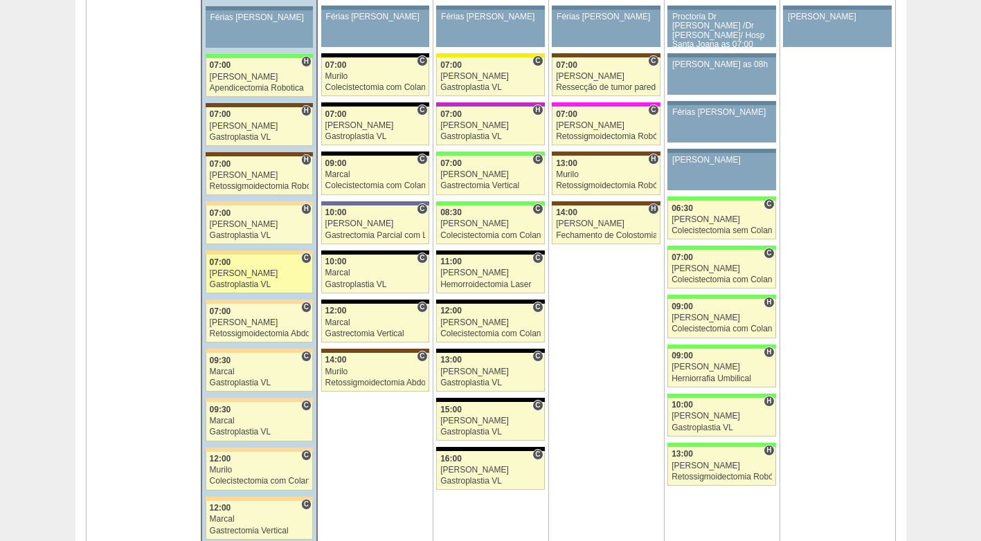
click at [253, 269] on div "Nathan" at bounding box center [260, 273] width 100 height 9
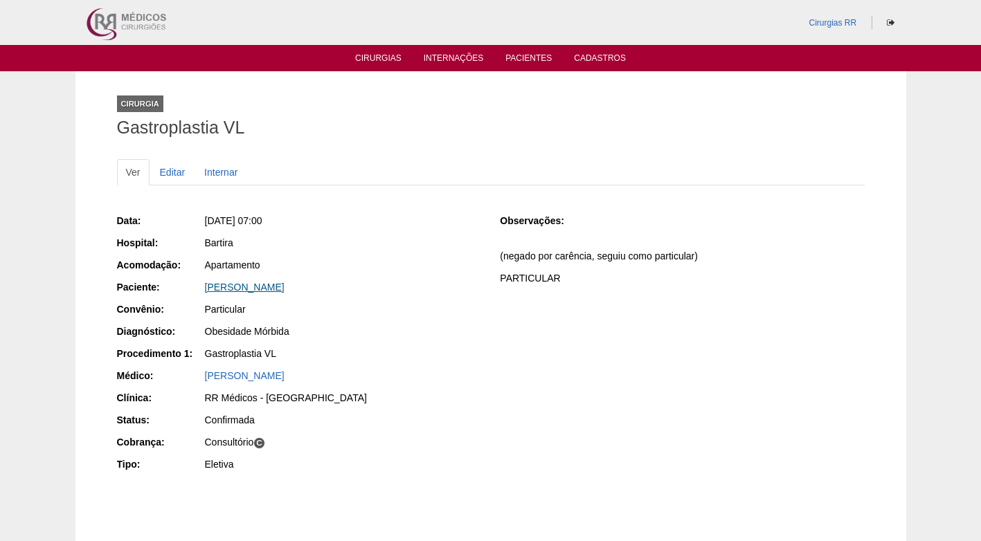
click at [248, 289] on link "[PERSON_NAME]" at bounding box center [245, 287] width 80 height 11
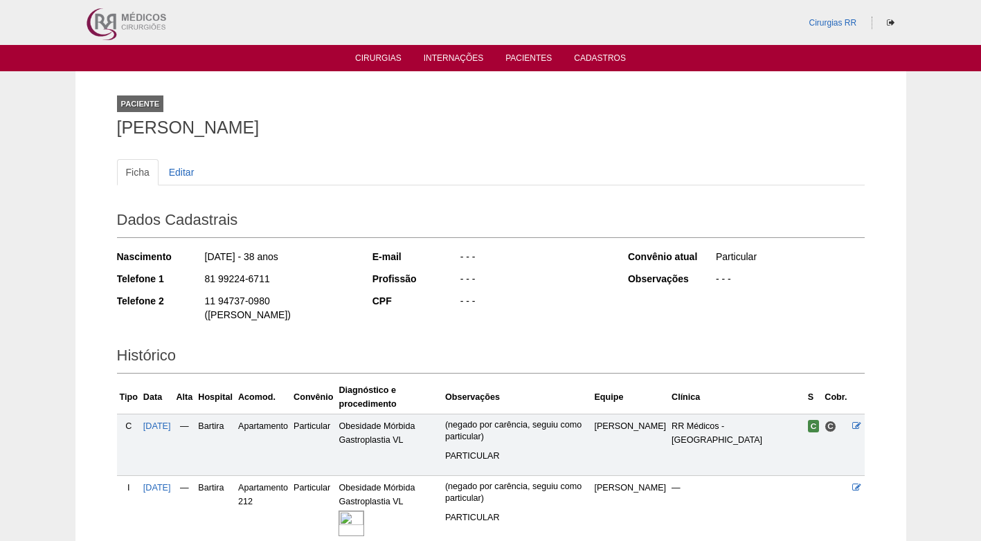
drag, startPoint x: 272, startPoint y: 276, endPoint x: 200, endPoint y: 279, distance: 72.1
click at [200, 279] on div "Telefone 1 81 99224-6711" at bounding box center [235, 280] width 237 height 17
copy div "81 99224-6711"
click at [298, 280] on div "81 99224-6711" at bounding box center [279, 280] width 150 height 17
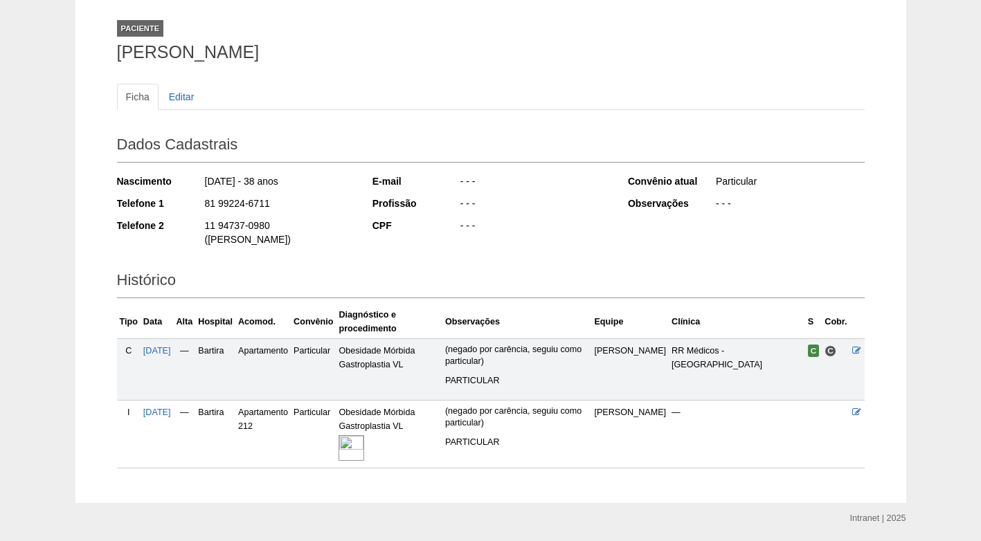
scroll to position [37, 0]
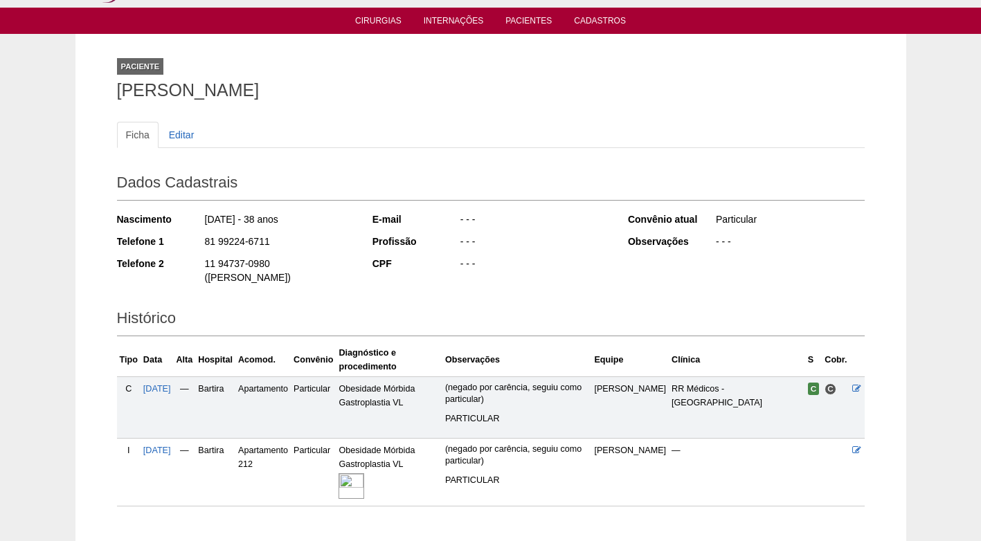
click at [343, 123] on ul "Ficha Editar" at bounding box center [491, 135] width 748 height 26
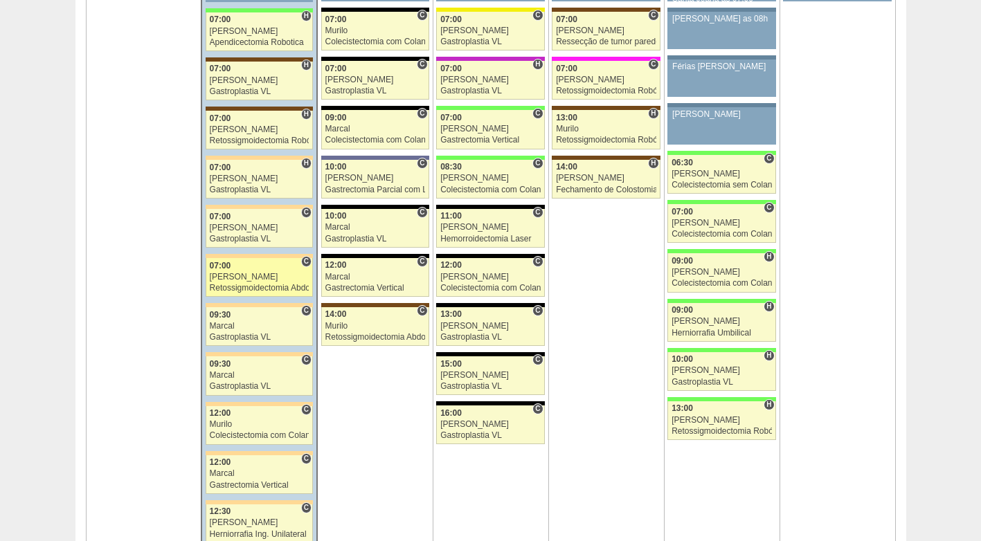
scroll to position [3254, 0]
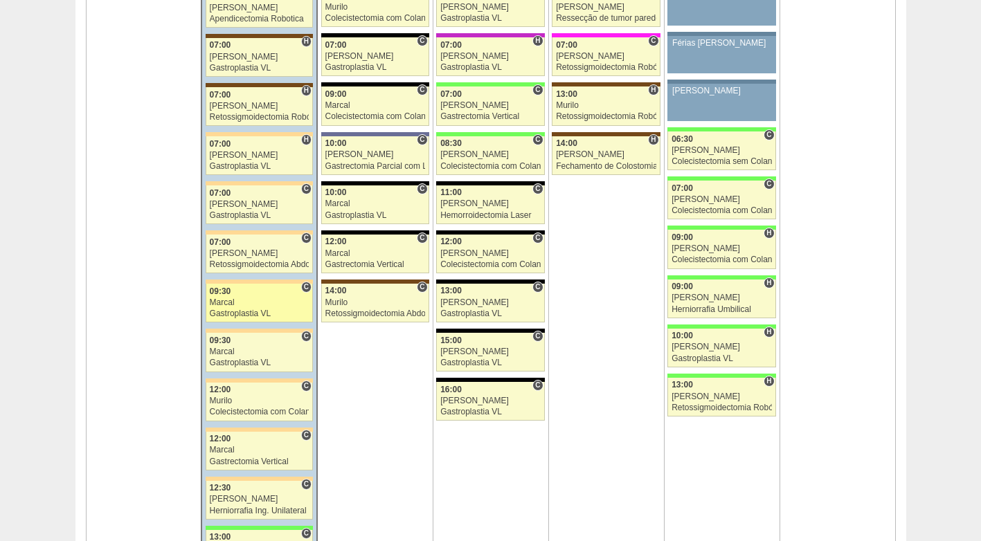
click at [249, 307] on div "Marcal" at bounding box center [260, 302] width 100 height 9
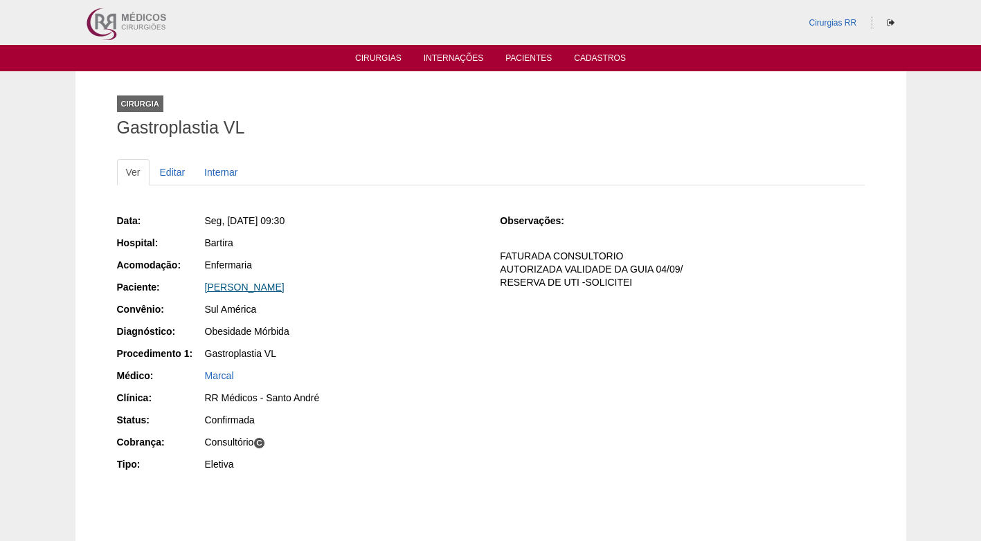
click at [269, 287] on link "[PERSON_NAME]" at bounding box center [245, 287] width 80 height 11
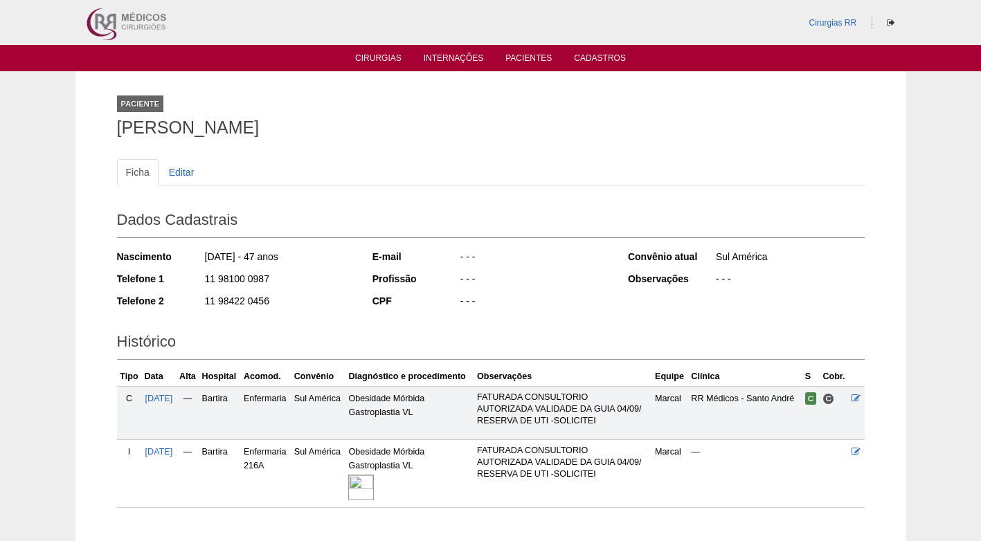
drag, startPoint x: 271, startPoint y: 277, endPoint x: 203, endPoint y: 277, distance: 68.5
click at [203, 277] on div "Telefone 1 11 98100 0987" at bounding box center [235, 280] width 237 height 17
copy div "11 98100 0987"
click at [292, 280] on div "11 98100 0987" at bounding box center [279, 280] width 150 height 17
click at [321, 279] on div "11 98100 0987" at bounding box center [279, 280] width 150 height 17
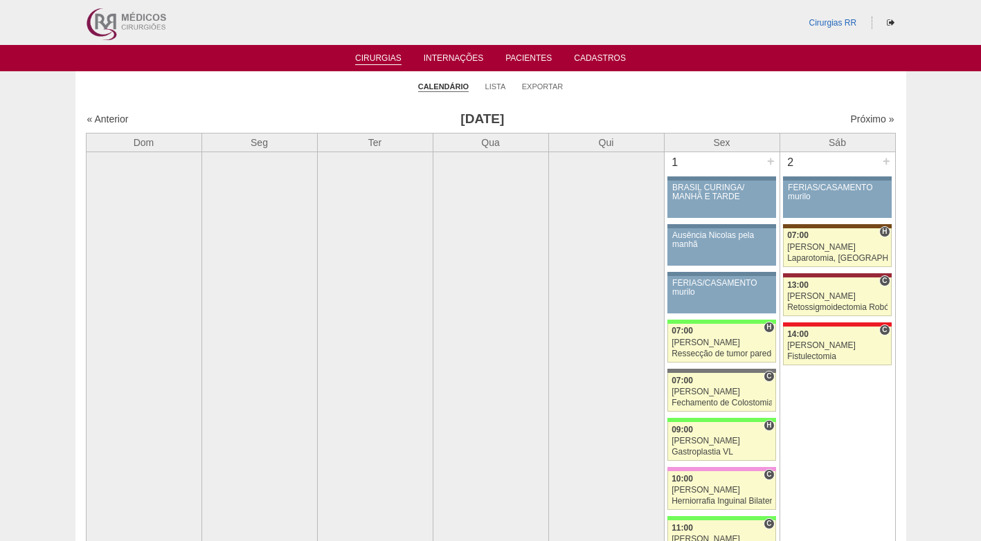
scroll to position [3254, 0]
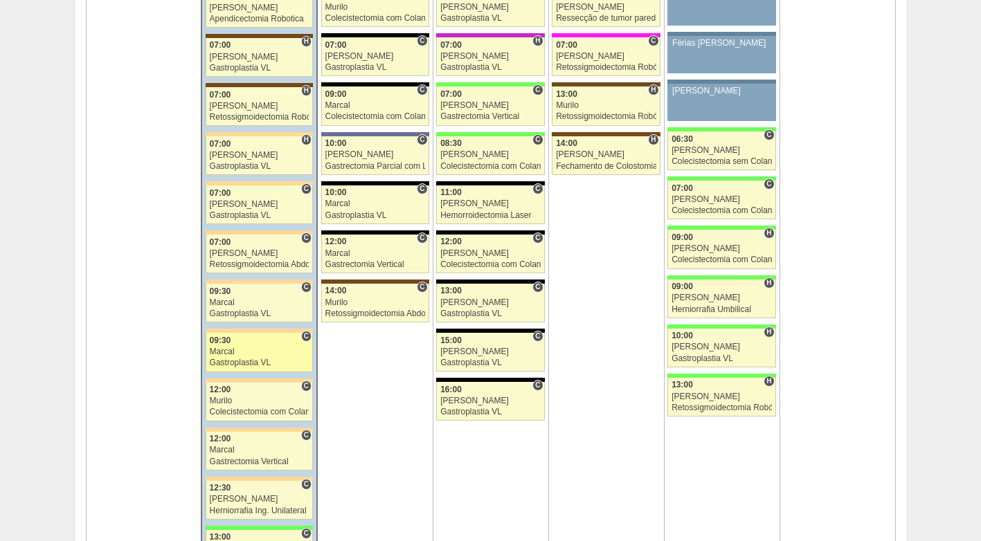
click at [249, 355] on div "Marcal" at bounding box center [260, 352] width 100 height 9
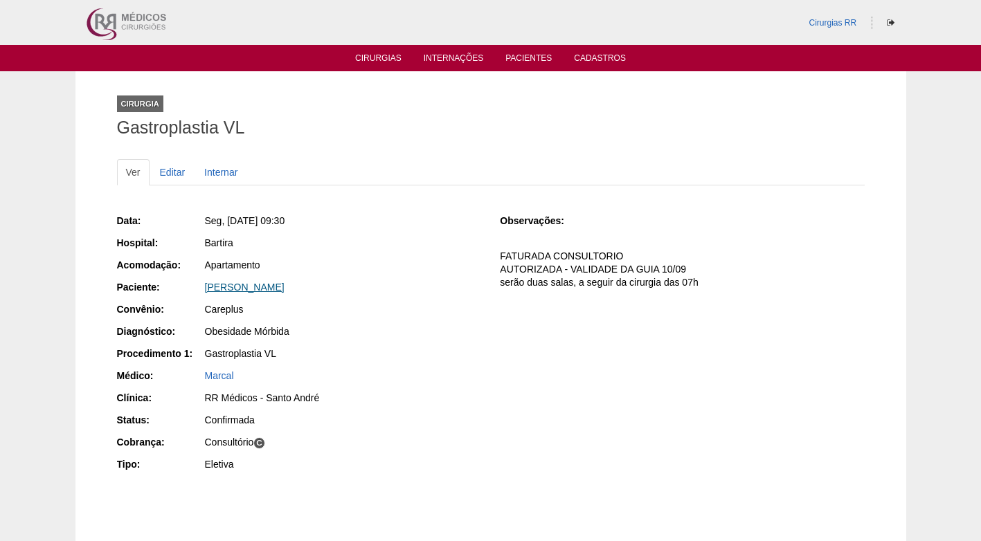
click at [251, 288] on link "[PERSON_NAME]" at bounding box center [245, 287] width 80 height 11
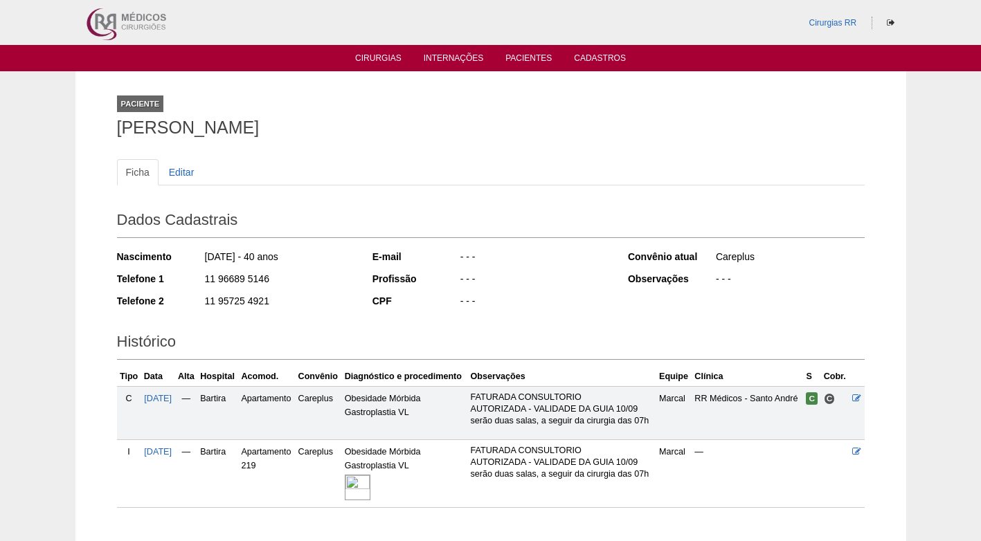
drag, startPoint x: 267, startPoint y: 280, endPoint x: 193, endPoint y: 283, distance: 74.1
click at [193, 283] on div "Telefone 1 11 96689 5146" at bounding box center [235, 280] width 237 height 17
copy div "11 96689 5146"
click at [285, 288] on div "11 96689 5146" at bounding box center [279, 280] width 150 height 17
click at [270, 173] on ul "Ficha Editar" at bounding box center [491, 172] width 748 height 26
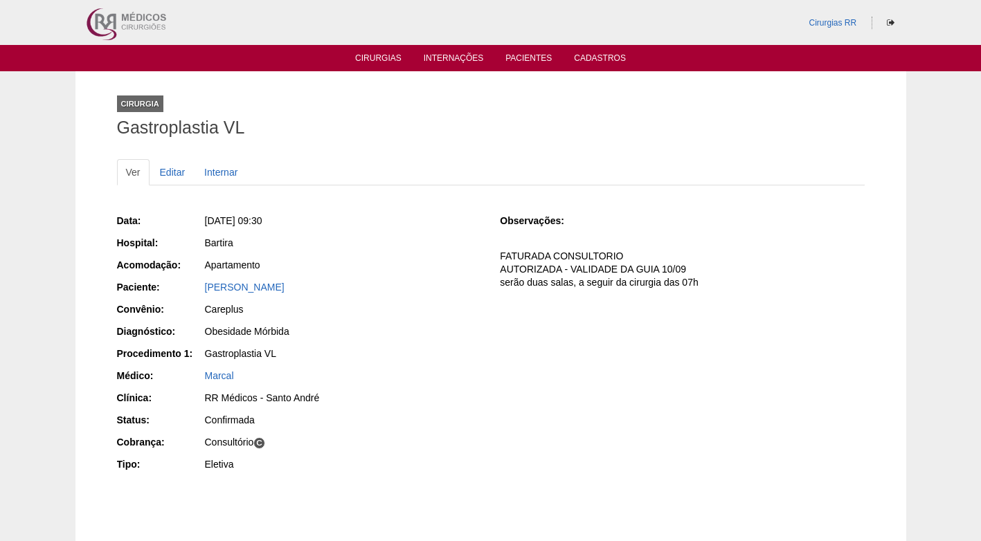
click at [420, 341] on div "Obesidade Mórbida" at bounding box center [343, 333] width 278 height 17
click at [420, 353] on div "Gastroplastia VL" at bounding box center [343, 354] width 276 height 14
drag, startPoint x: 375, startPoint y: 307, endPoint x: 276, endPoint y: 71, distance: 255.4
click at [374, 294] on div "Data: Seg, 25/08/2025 - 09:30 Hospital: Bartira Acomodação: Apartamento Pacient…" at bounding box center [299, 344] width 364 height 271
click at [415, 165] on ul "Ver Editar Internar" at bounding box center [491, 172] width 748 height 26
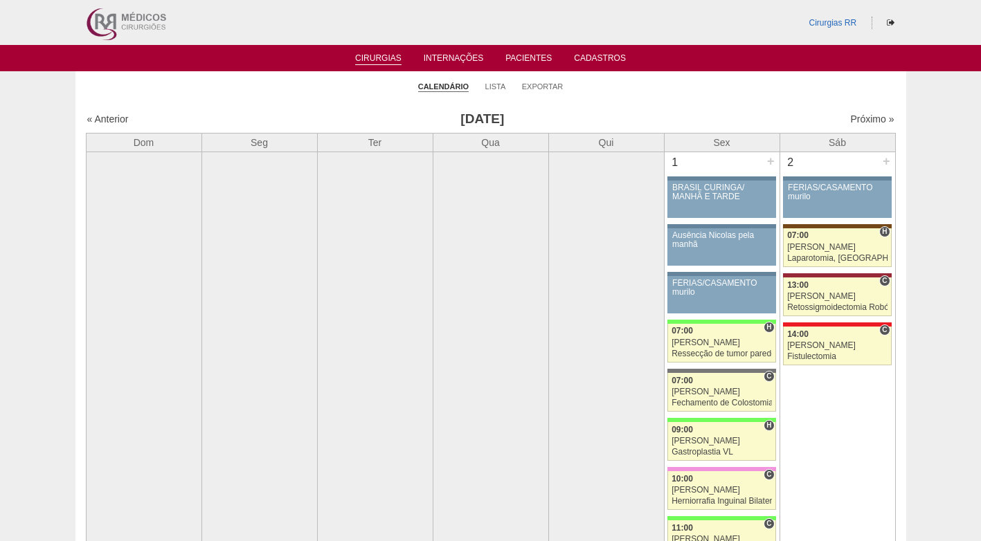
scroll to position [3254, 0]
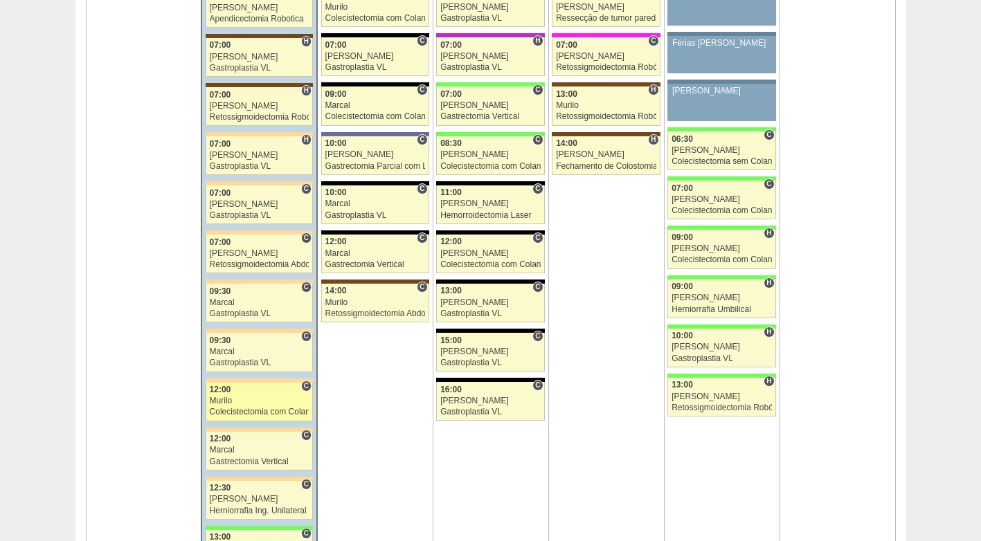
click at [262, 393] on div "12:00" at bounding box center [260, 390] width 100 height 9
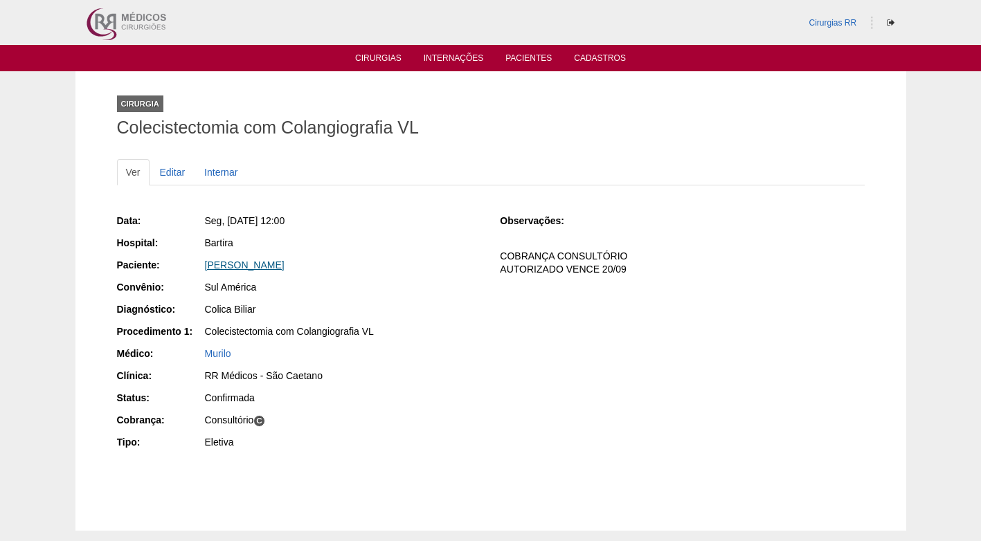
click at [284, 262] on link "[PERSON_NAME]" at bounding box center [245, 265] width 80 height 11
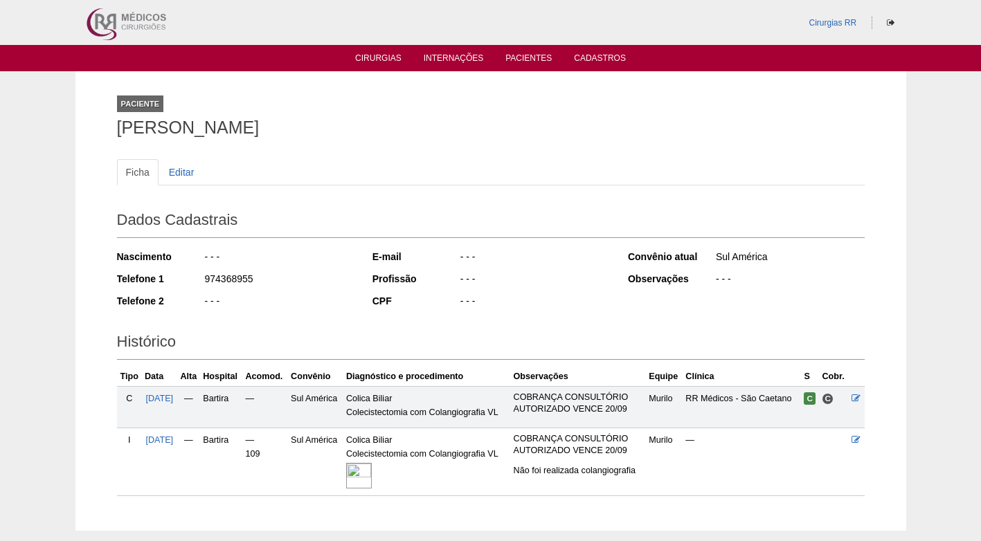
drag, startPoint x: 251, startPoint y: 278, endPoint x: 205, endPoint y: 280, distance: 46.4
click at [205, 280] on div "974368955" at bounding box center [279, 280] width 150 height 17
copy div "974368955"
click at [298, 273] on div "974368955" at bounding box center [279, 280] width 150 height 17
click at [500, 165] on ul "Ficha Editar" at bounding box center [491, 172] width 748 height 26
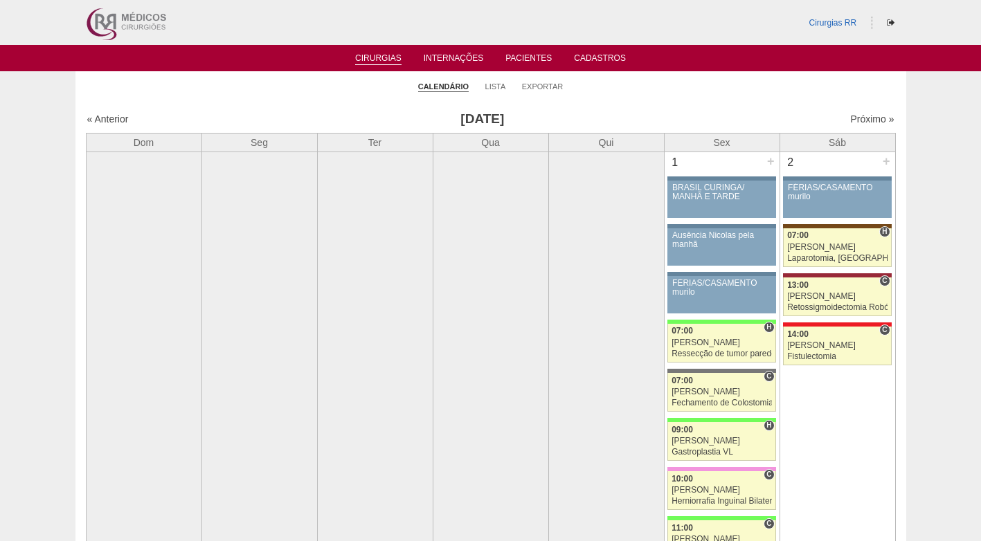
scroll to position [3254, 0]
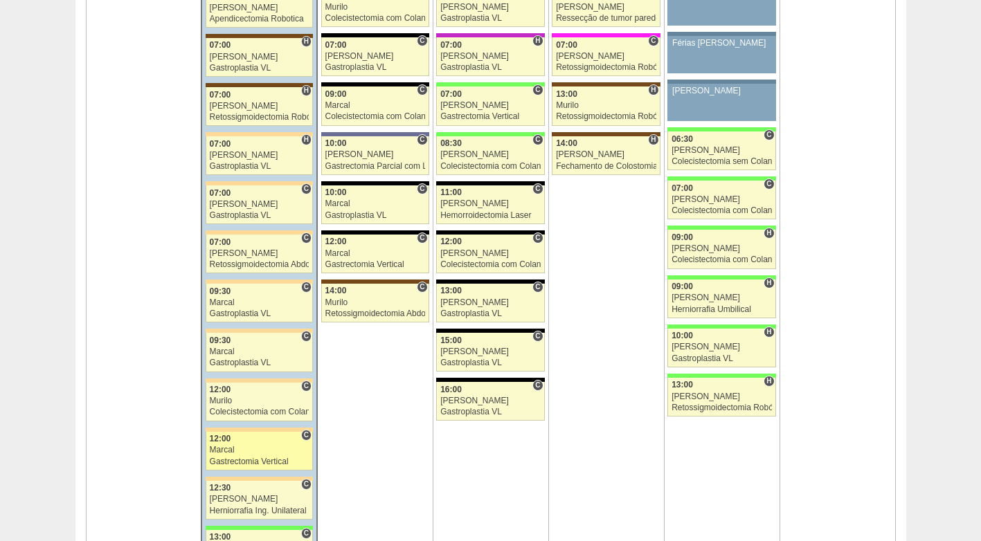
click at [248, 447] on div "Marcal" at bounding box center [260, 450] width 100 height 9
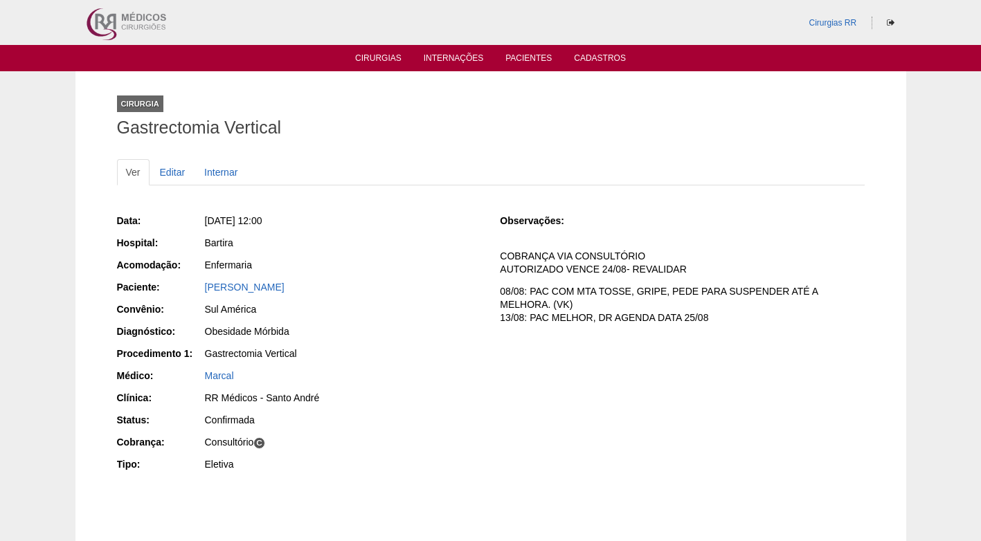
click at [339, 329] on div "Obesidade Mórbida" at bounding box center [343, 332] width 276 height 14
click at [331, 303] on div "Sul América" at bounding box center [343, 310] width 276 height 14
click at [359, 336] on div "Obesidade Mórbida" at bounding box center [343, 332] width 276 height 14
click at [245, 288] on link "[PERSON_NAME]" at bounding box center [245, 287] width 80 height 11
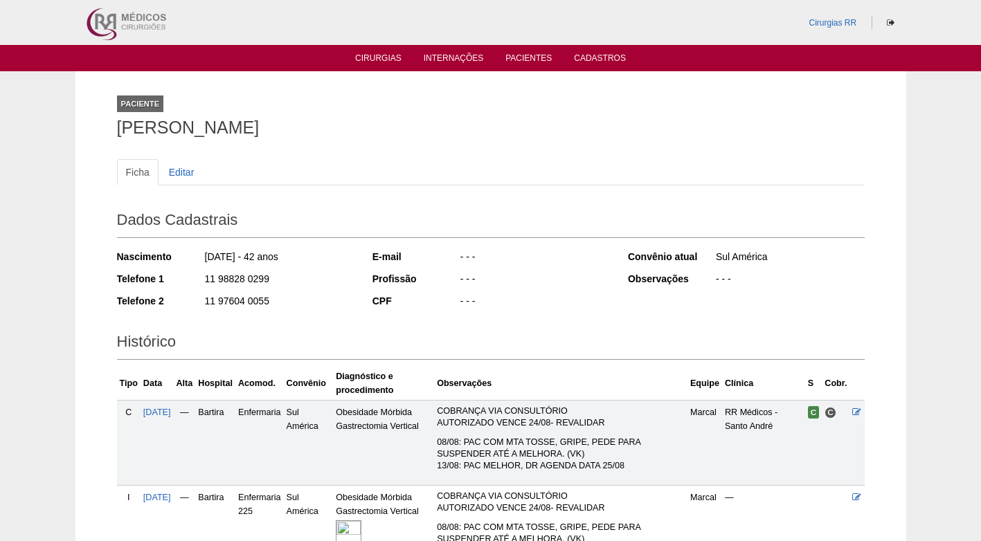
drag, startPoint x: 267, startPoint y: 276, endPoint x: 204, endPoint y: 274, distance: 63.0
click at [204, 274] on div "11 98828 0299" at bounding box center [279, 280] width 150 height 17
copy div "11 98828 0299"
click at [265, 280] on div "11 98828 0299" at bounding box center [279, 280] width 150 height 17
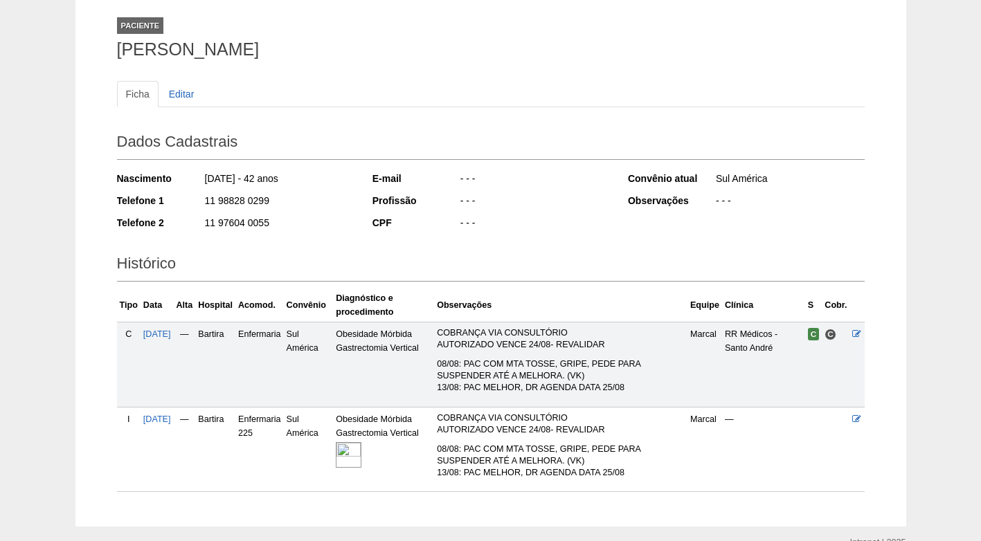
scroll to position [9, 0]
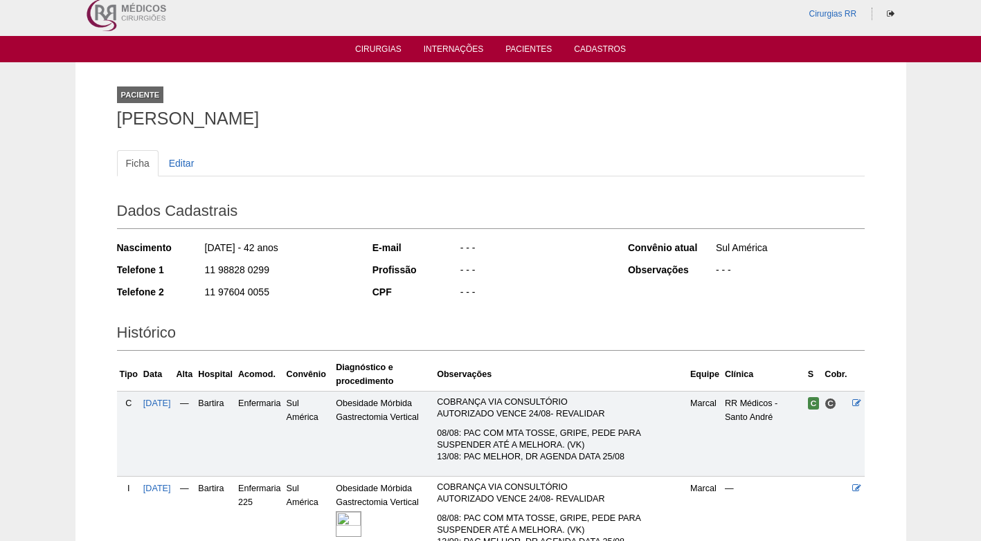
click at [310, 170] on ul "Ficha Editar" at bounding box center [491, 163] width 748 height 26
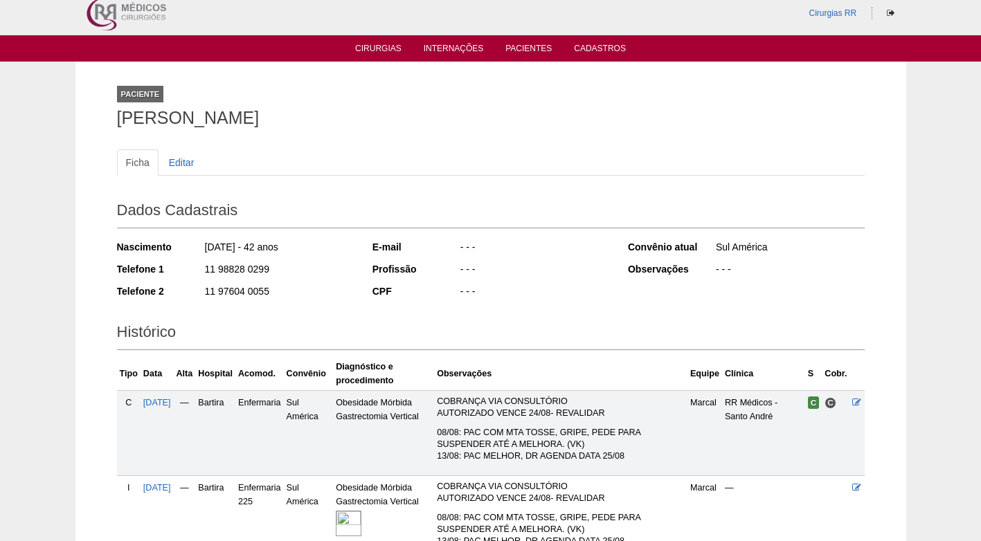
scroll to position [0, 0]
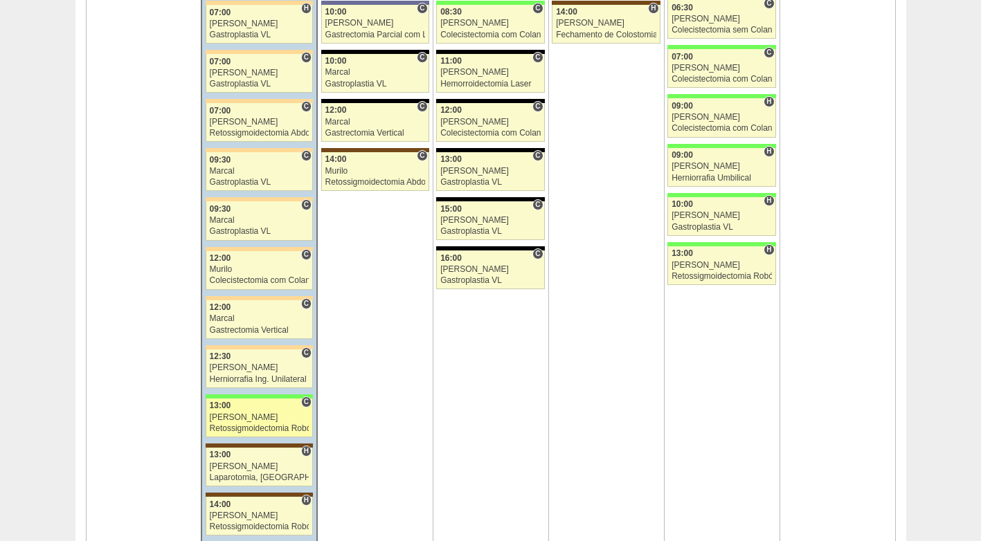
scroll to position [3393, 0]
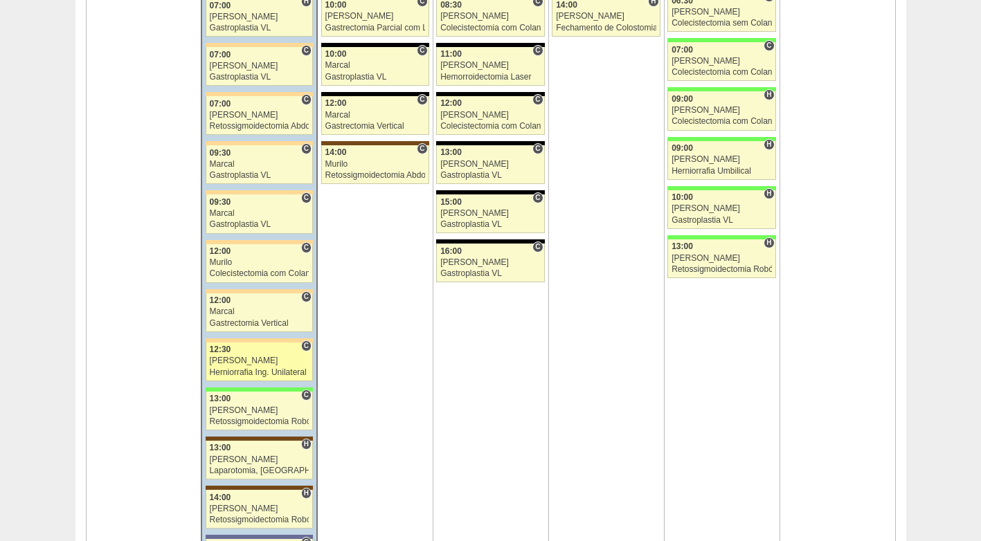
click at [242, 362] on div "[PERSON_NAME]" at bounding box center [260, 361] width 100 height 9
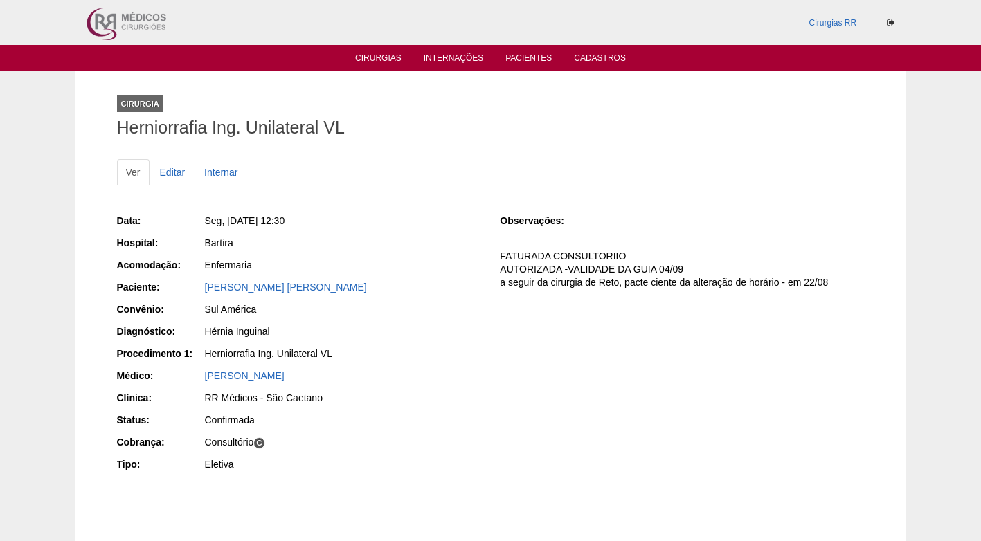
click at [297, 319] on div "Sul América" at bounding box center [343, 311] width 278 height 17
click at [301, 284] on link "[PERSON_NAME] [PERSON_NAME]" at bounding box center [286, 287] width 162 height 11
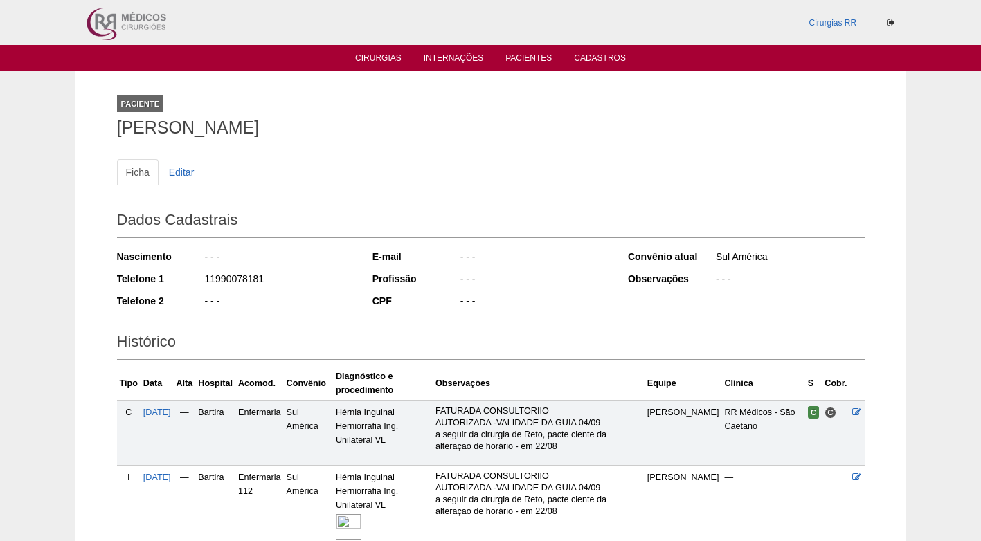
drag, startPoint x: 263, startPoint y: 278, endPoint x: 197, endPoint y: 276, distance: 65.8
click at [197, 276] on div "Telefone 1 11990078181" at bounding box center [235, 280] width 237 height 17
copy div "11990078181"
click at [323, 270] on div "Nascimento - - - Telefone 1 11990078181 Telefone 2 - - -" at bounding box center [235, 283] width 237 height 76
click at [313, 292] on div "Nascimento - - - Telefone 1 11990078181 Telefone 2 - - -" at bounding box center [235, 283] width 237 height 76
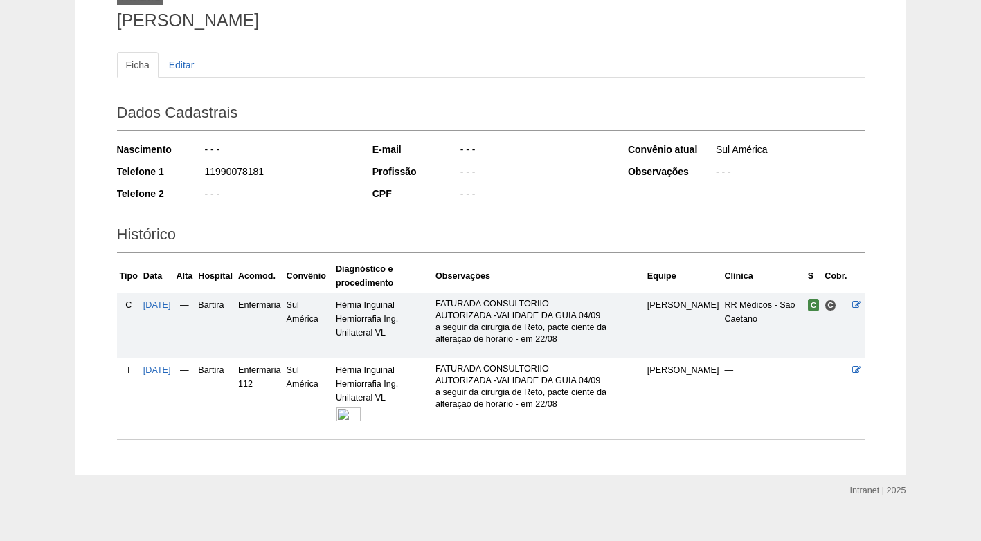
scroll to position [125, 0]
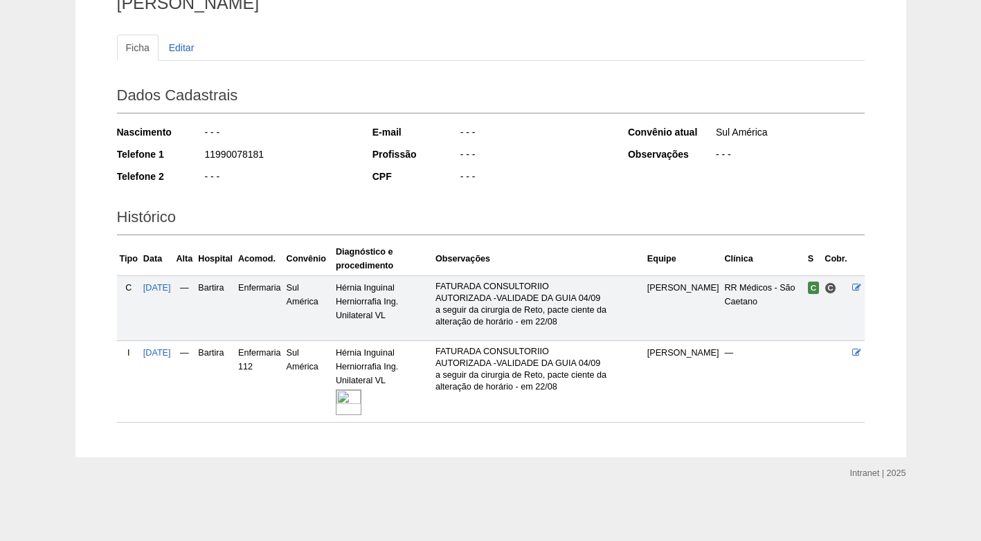
click at [532, 208] on h2 "Histórico" at bounding box center [491, 220] width 748 height 32
click at [312, 194] on div "Nascimento - - - Telefone 1 11990078181 Telefone 2 - - -" at bounding box center [235, 158] width 237 height 76
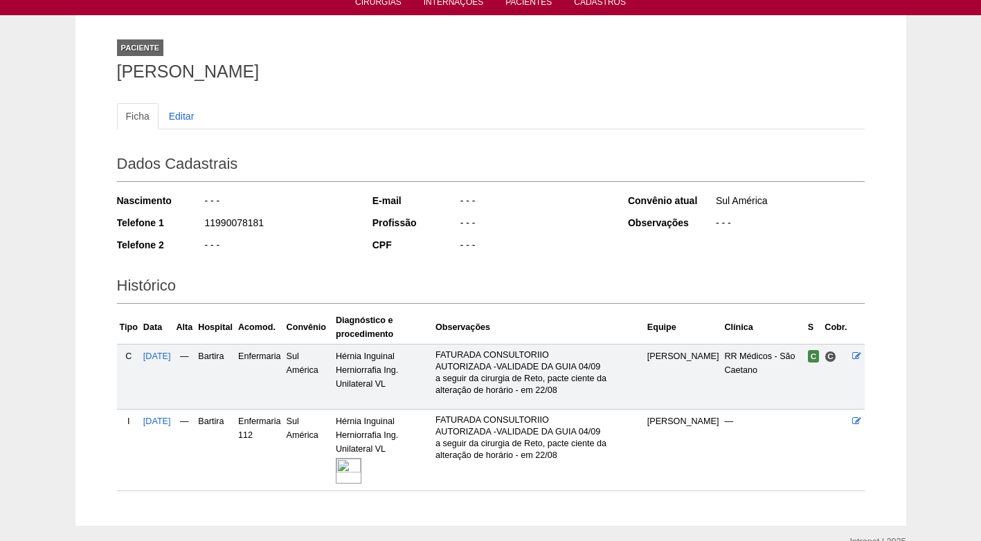
scroll to position [55, 0]
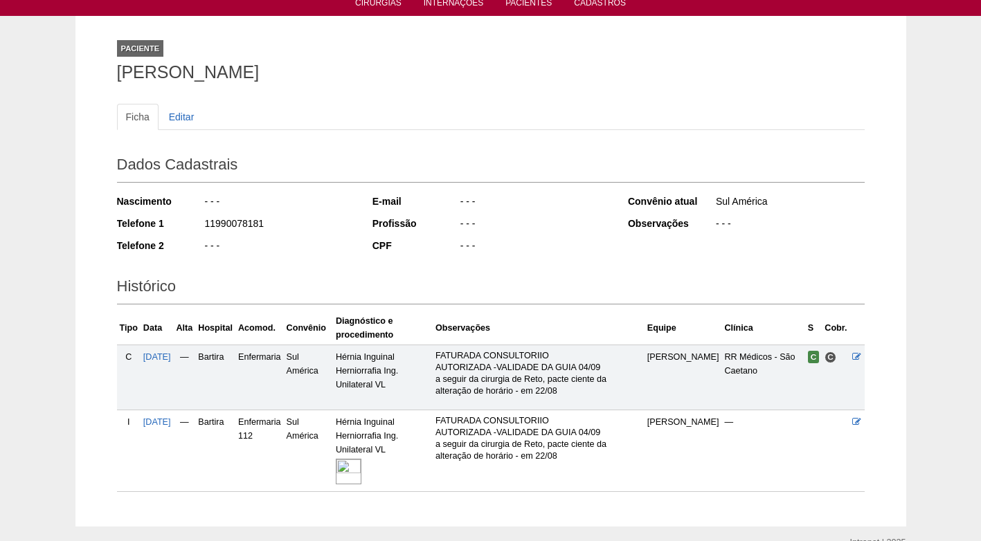
click at [292, 218] on div "11990078181" at bounding box center [279, 225] width 150 height 17
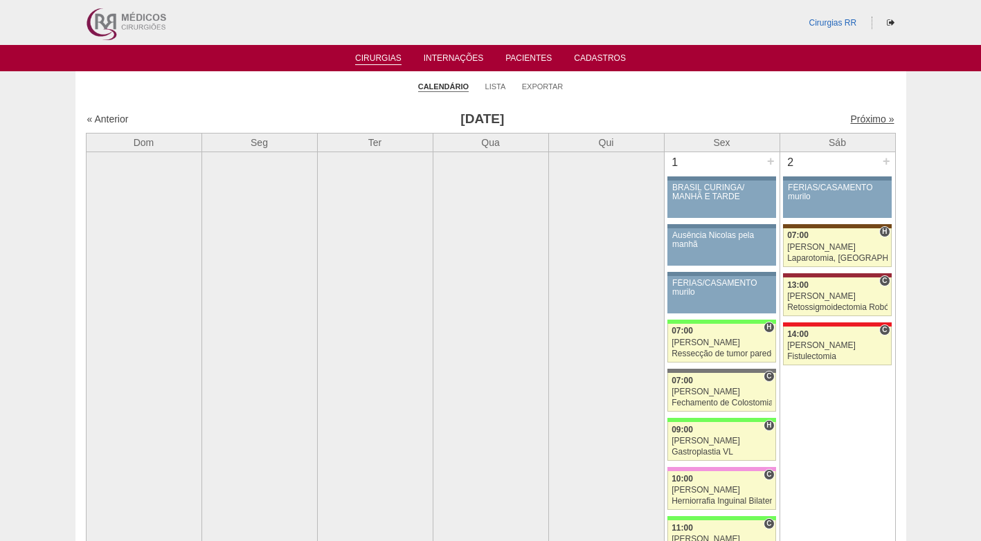
click at [850, 117] on link "Próximo »" at bounding box center [872, 119] width 44 height 11
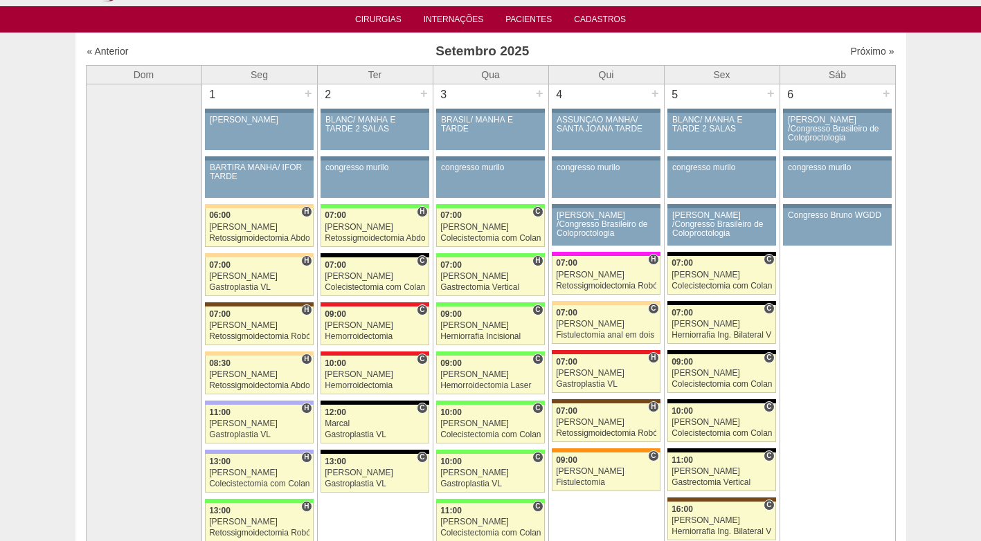
scroll to position [69, 0]
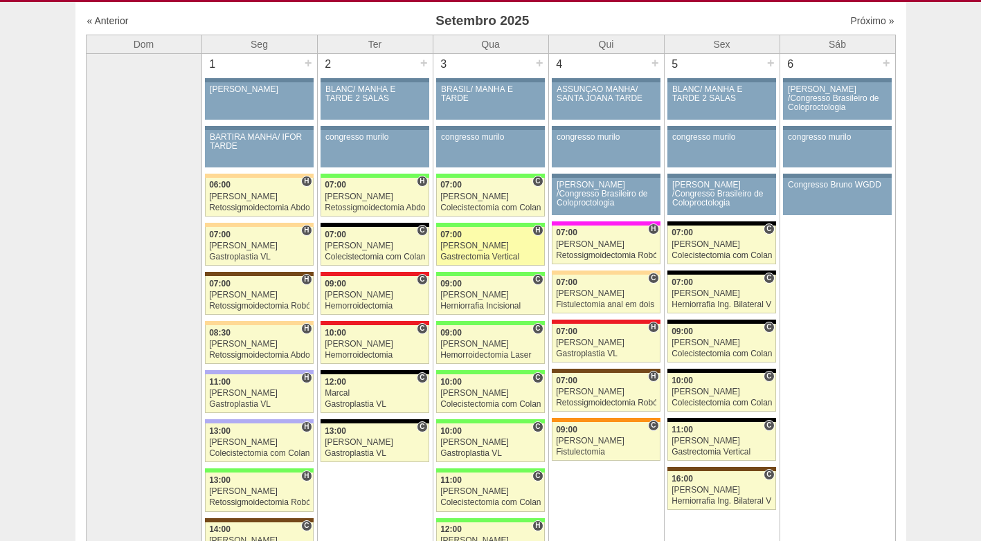
click at [494, 247] on div "[PERSON_NAME]" at bounding box center [490, 246] width 100 height 9
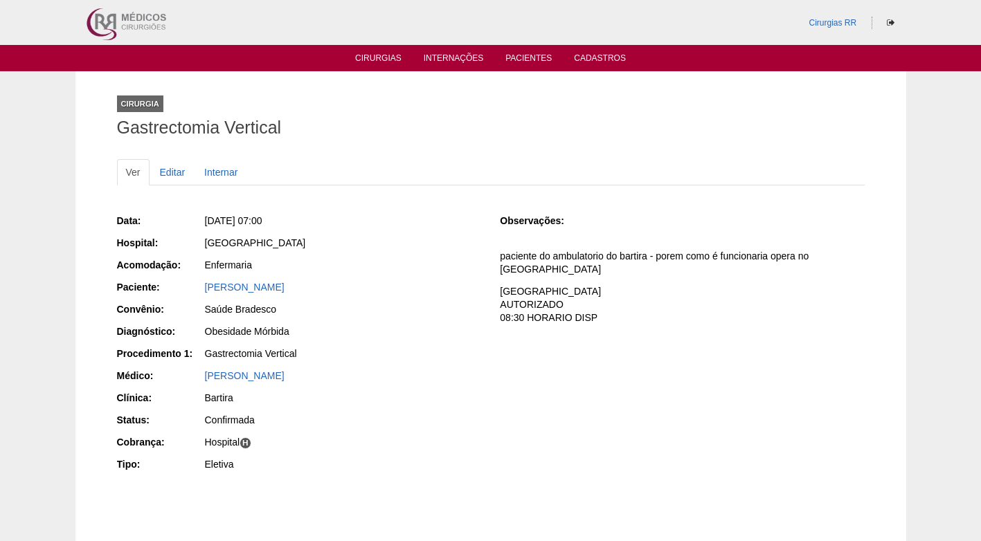
drag, startPoint x: 343, startPoint y: 291, endPoint x: 201, endPoint y: 289, distance: 142.0
click at [201, 288] on div "Paciente: [PERSON_NAME]" at bounding box center [299, 288] width 364 height 17
copy div "Paciente: [PERSON_NAME]"
click at [393, 314] on div "Saúde Bradesco" at bounding box center [343, 310] width 276 height 14
click at [319, 156] on div "Ver Editar Internar Data: [DATE] 07:00 Hospital: [GEOGRAPHIC_DATA] Acomodação: …" at bounding box center [491, 331] width 748 height 373
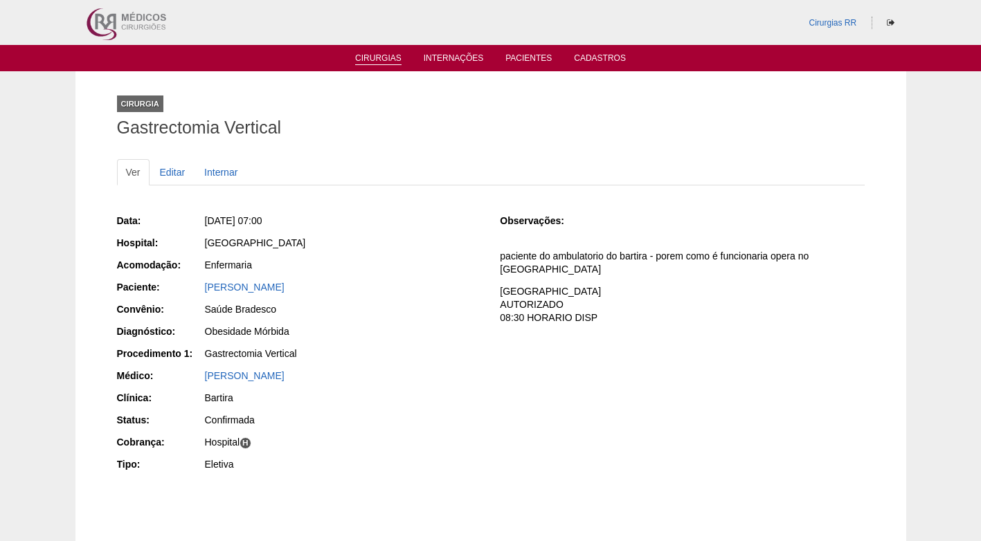
click at [390, 60] on link "Cirurgias" at bounding box center [378, 59] width 46 height 12
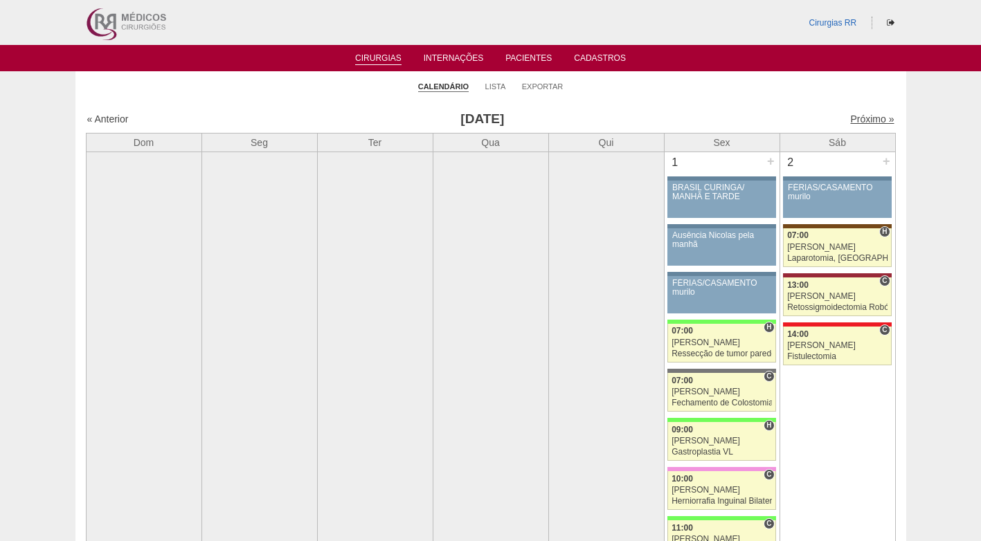
click at [852, 120] on link "Próximo »" at bounding box center [872, 119] width 44 height 11
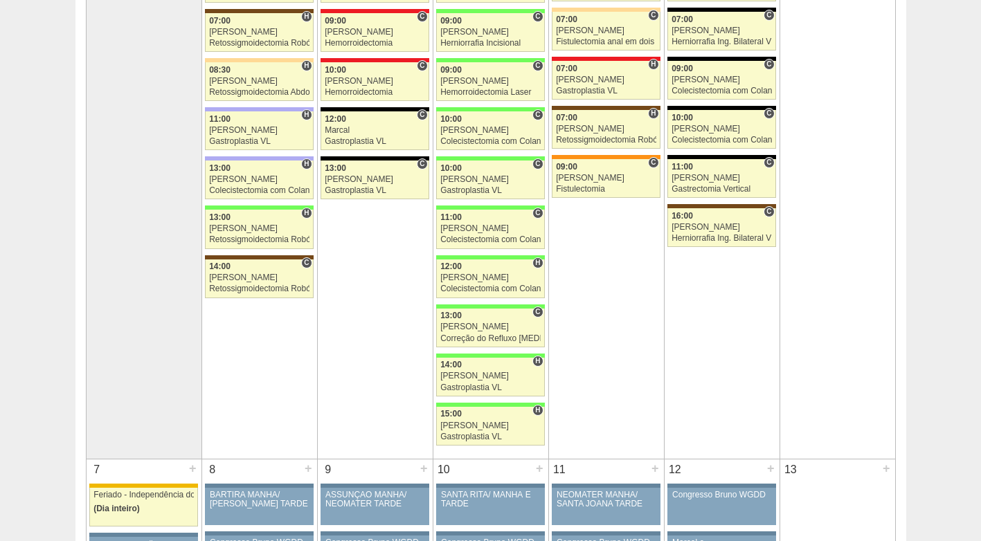
scroll to position [346, 0]
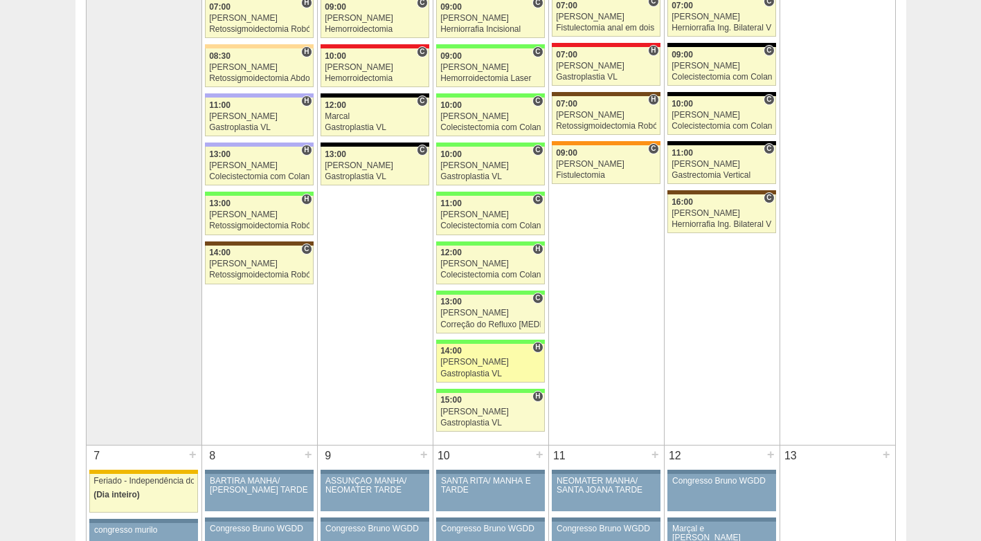
click at [492, 367] on div "Nathan" at bounding box center [490, 362] width 100 height 9
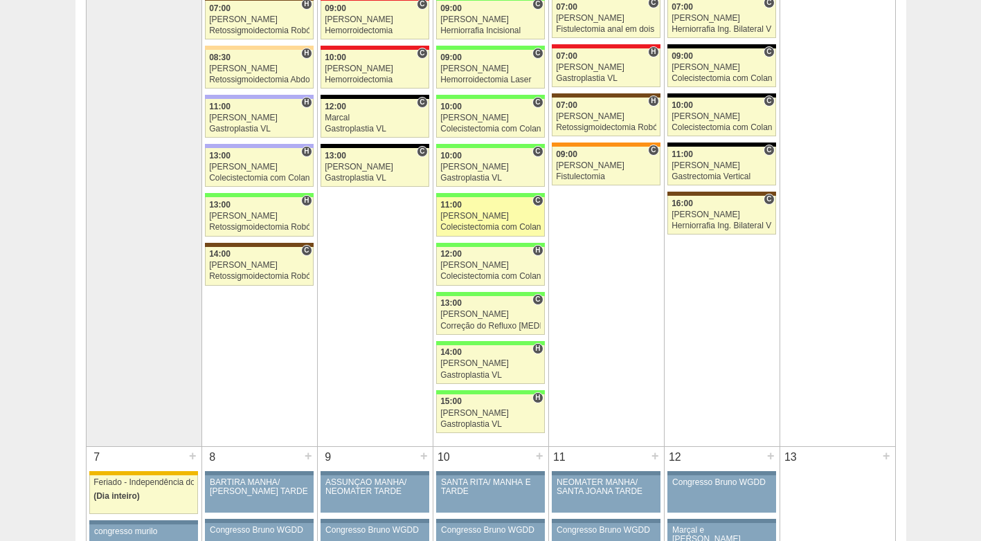
scroll to position [346, 0]
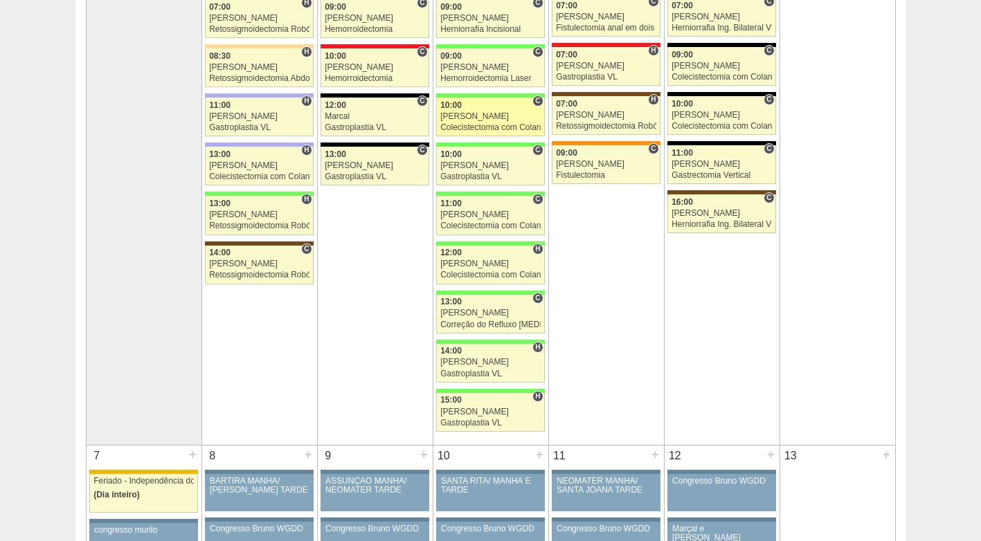
click at [490, 109] on div "10:00" at bounding box center [490, 105] width 100 height 9
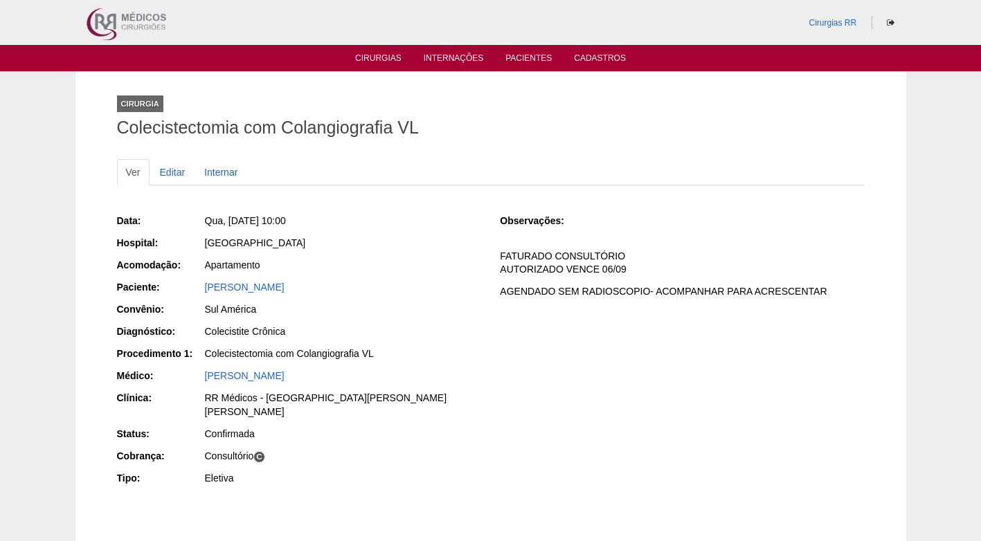
drag, startPoint x: 314, startPoint y: 291, endPoint x: 199, endPoint y: 289, distance: 114.3
click at [199, 289] on div "Paciente: [PERSON_NAME]" at bounding box center [299, 288] width 364 height 17
copy div "Paciente: [PERSON_NAME]"
click at [258, 287] on link "[PERSON_NAME]" at bounding box center [245, 287] width 80 height 11
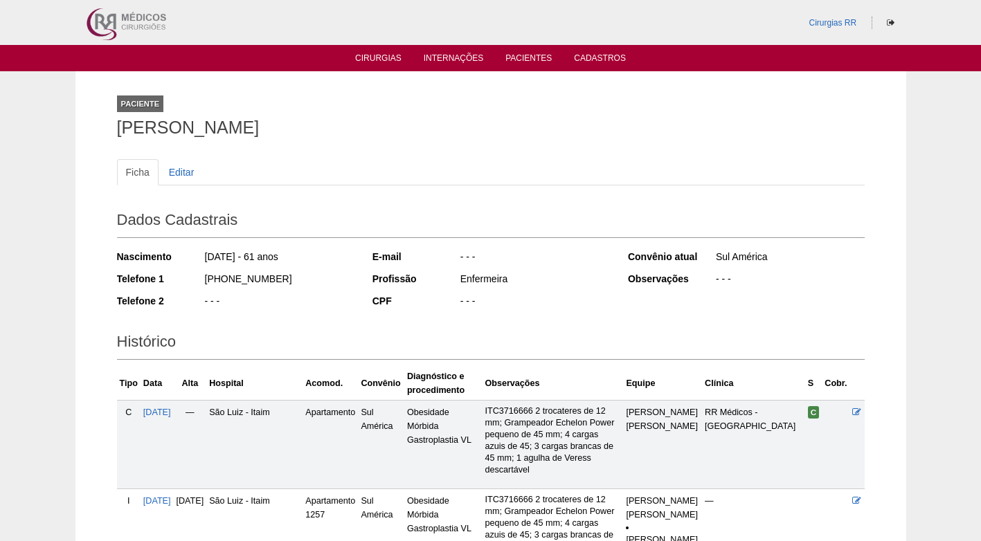
drag, startPoint x: 118, startPoint y: 129, endPoint x: 301, endPoint y: 126, distance: 182.8
click at [301, 126] on h1 "[PERSON_NAME]" at bounding box center [491, 127] width 748 height 17
copy h1 "[PERSON_NAME]"
click at [384, 61] on link "Cirurgias" at bounding box center [378, 59] width 46 height 12
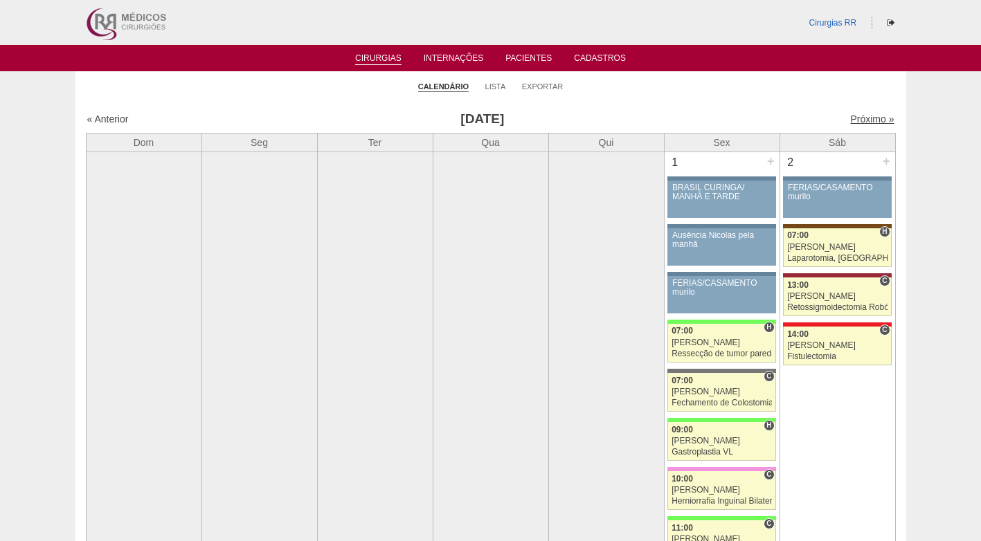
click at [872, 120] on link "Próximo »" at bounding box center [872, 119] width 44 height 11
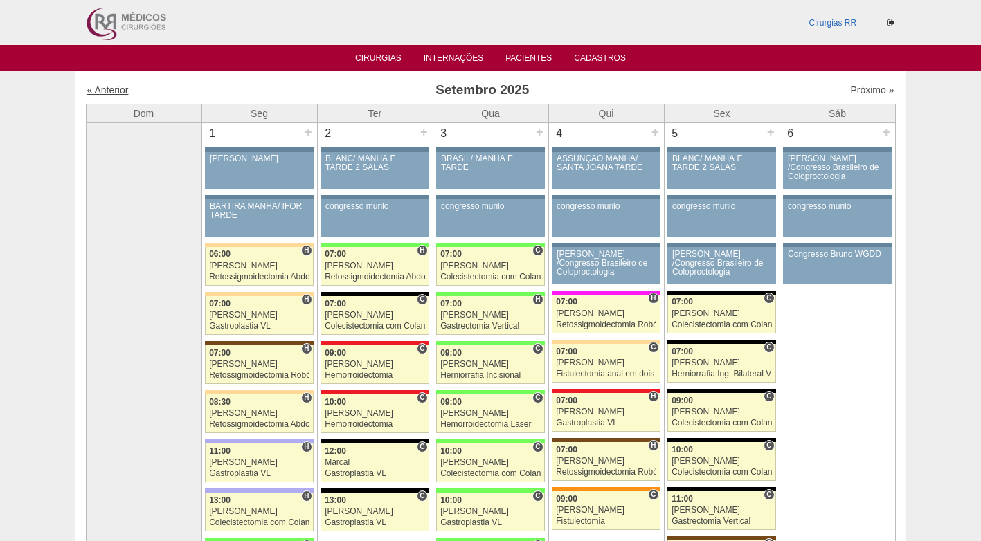
click at [110, 93] on link "« Anterior" at bounding box center [108, 89] width 42 height 11
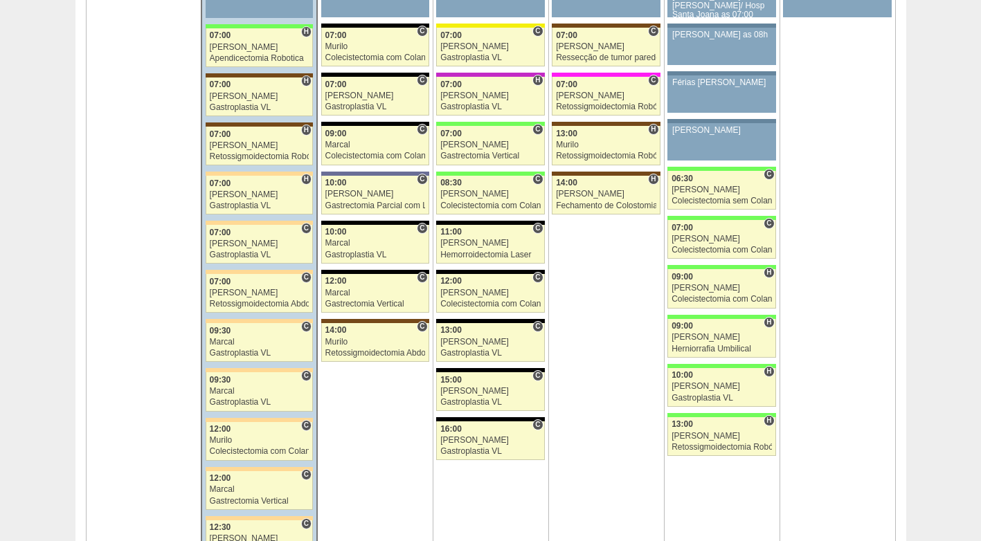
scroll to position [3185, 0]
click at [487, 249] on link "88340 [PERSON_NAME] C 11:00 [PERSON_NAME] Hemorroidectomia Laser Hospital Blanc…" at bounding box center [490, 245] width 108 height 39
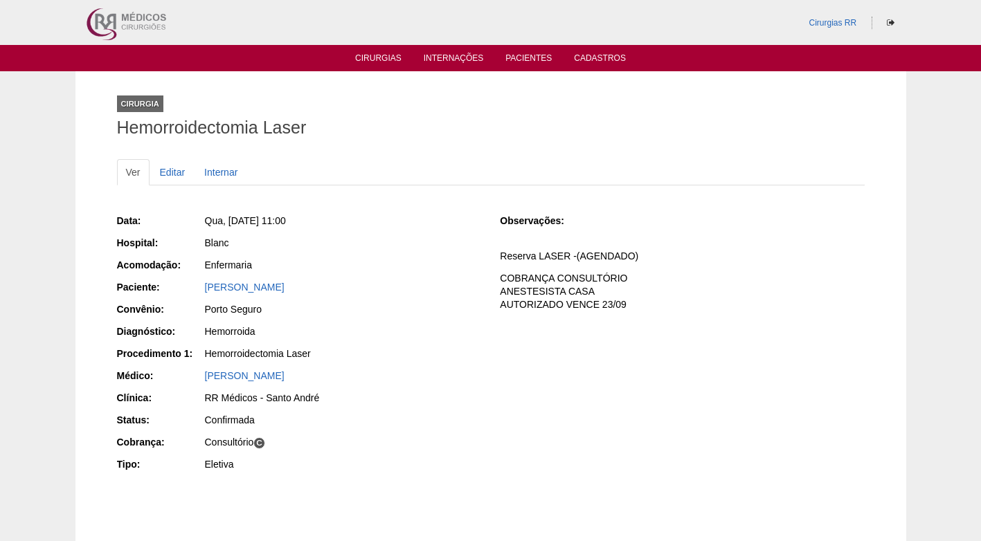
scroll to position [69, 0]
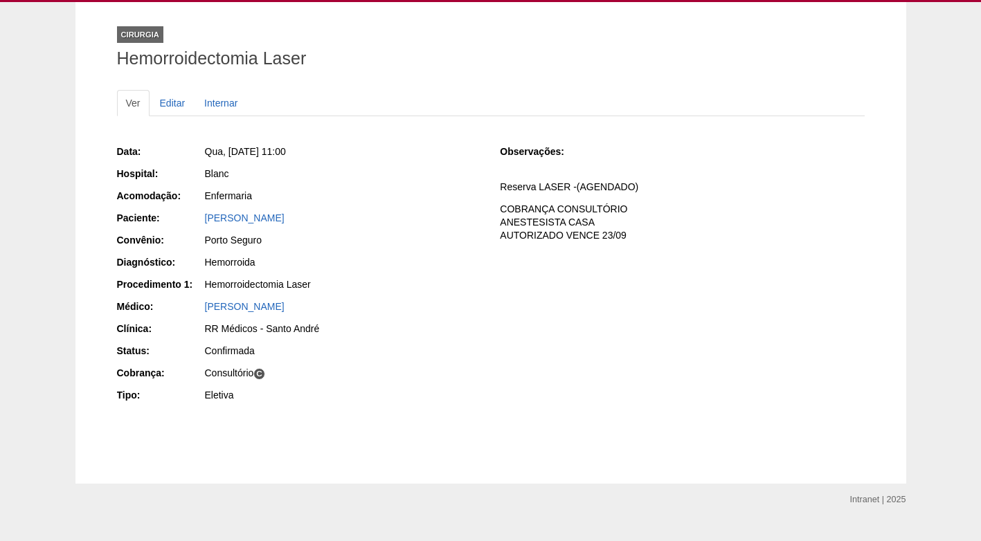
click at [406, 324] on div "RR Médicos - Santo André" at bounding box center [343, 329] width 276 height 14
click at [413, 246] on div "Porto Seguro" at bounding box center [343, 240] width 276 height 14
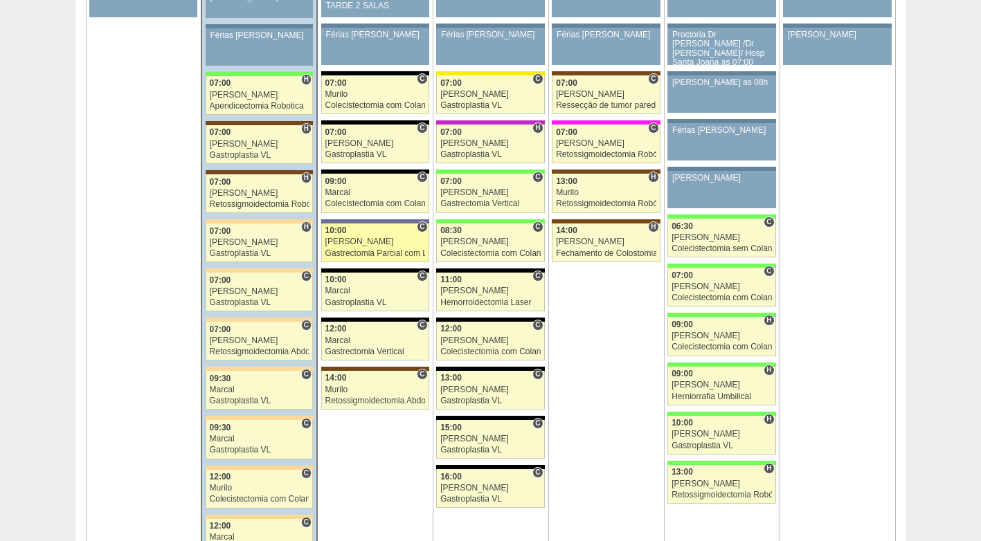
scroll to position [3116, 0]
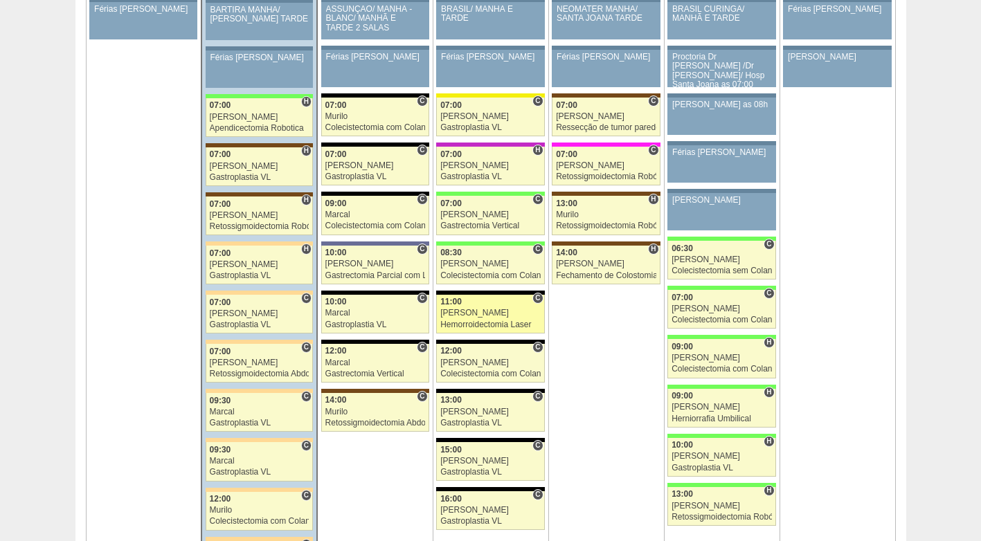
click at [489, 312] on div "[PERSON_NAME]" at bounding box center [490, 313] width 100 height 9
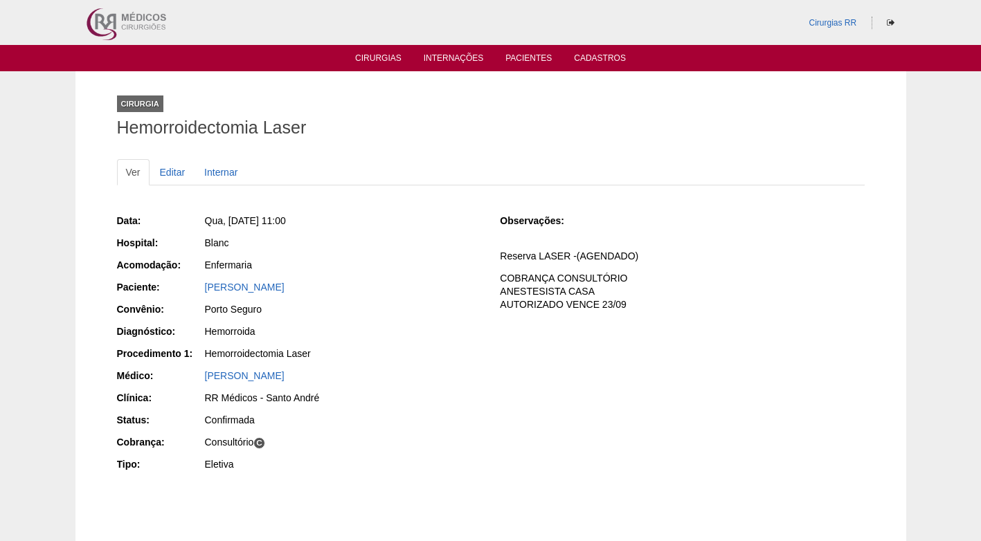
click at [386, 260] on div "Enfermaria" at bounding box center [343, 265] width 276 height 14
click at [392, 55] on link "Cirurgias" at bounding box center [378, 59] width 46 height 12
